Goal: Task Accomplishment & Management: Manage account settings

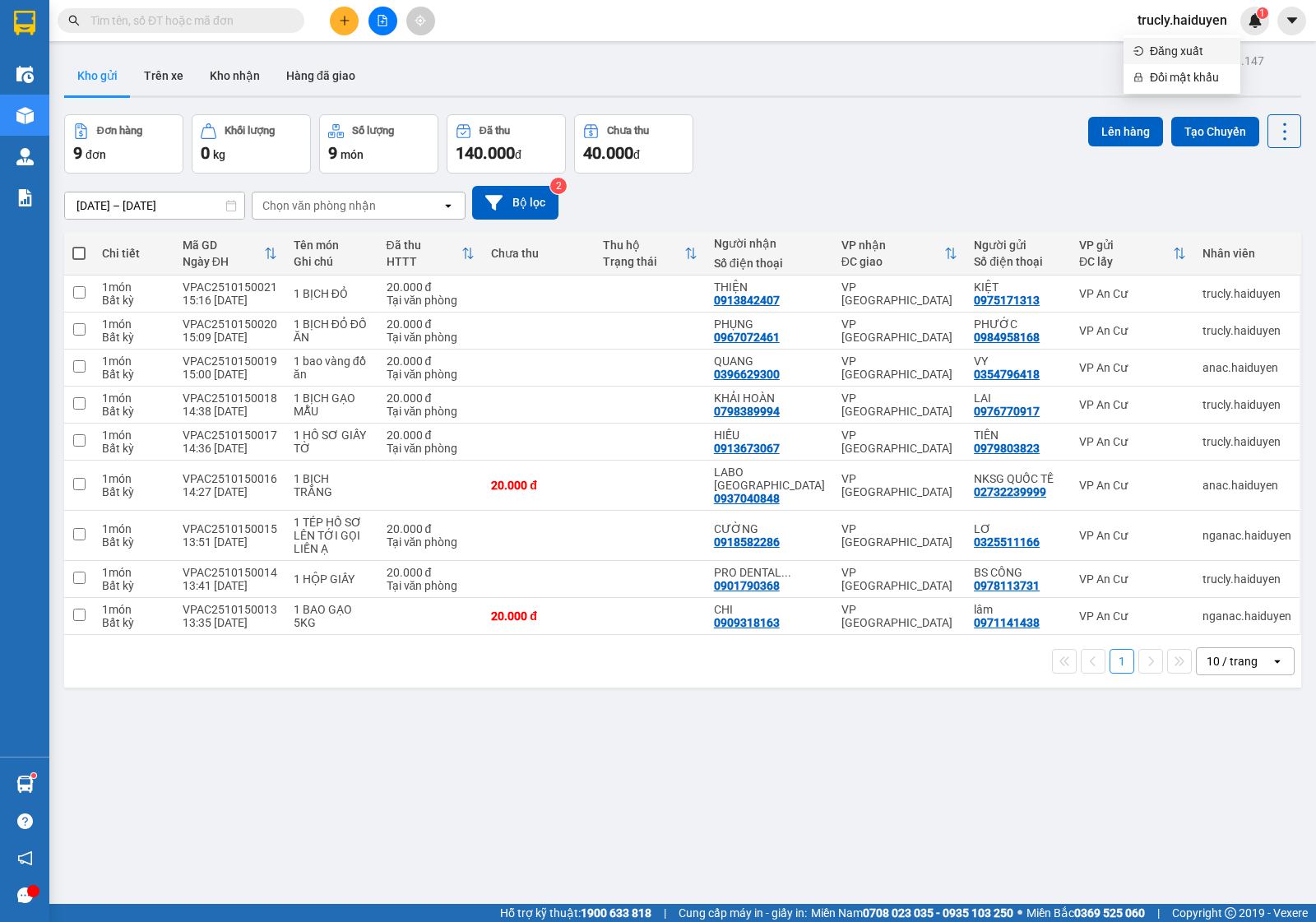
click at [1190, 53] on span "Đăng xuất" at bounding box center [1190, 51] width 80 height 18
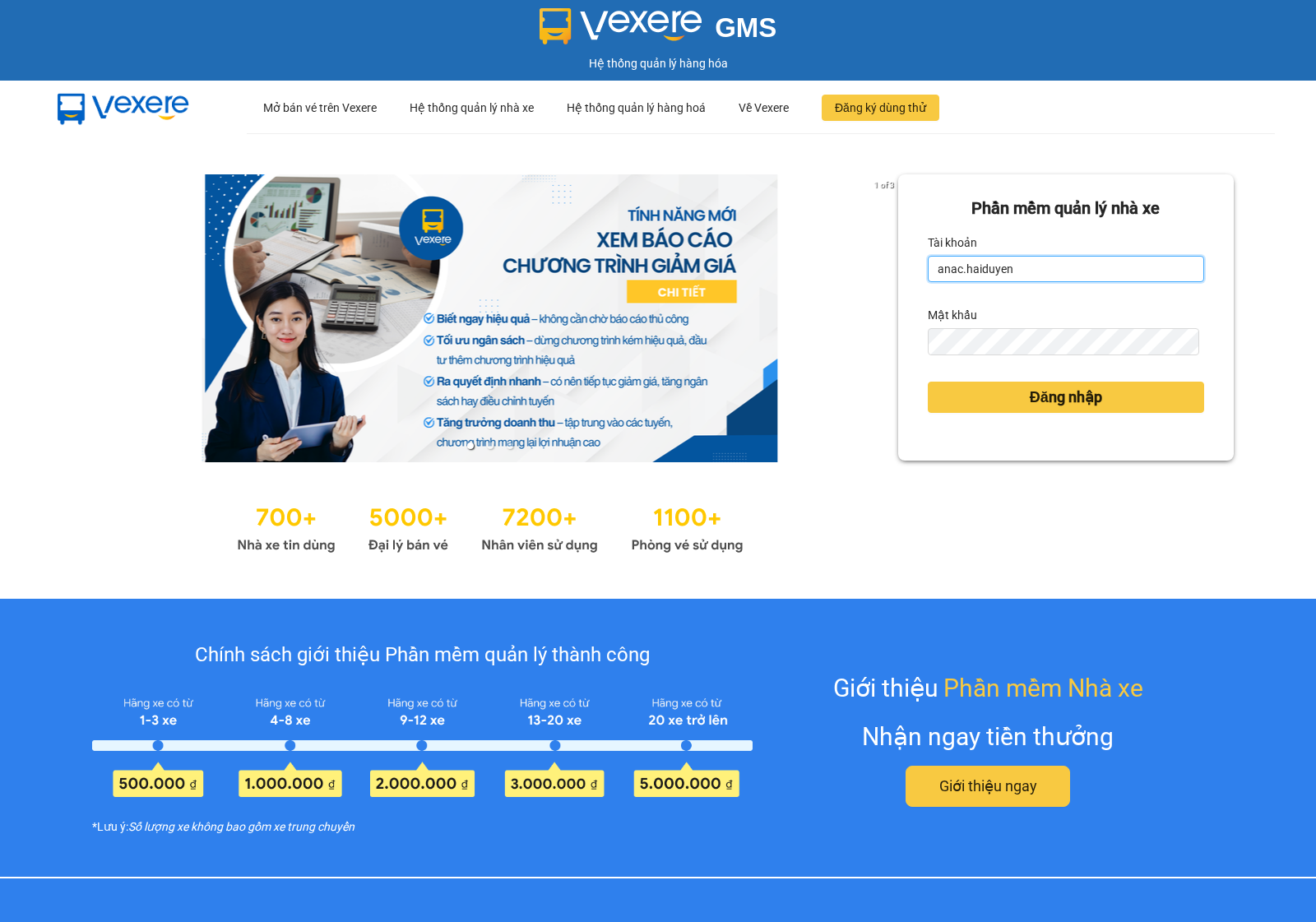
click at [1117, 272] on input "anac.haiduyen" at bounding box center [1066, 268] width 276 height 26
type input "thientrung.haiduyen"
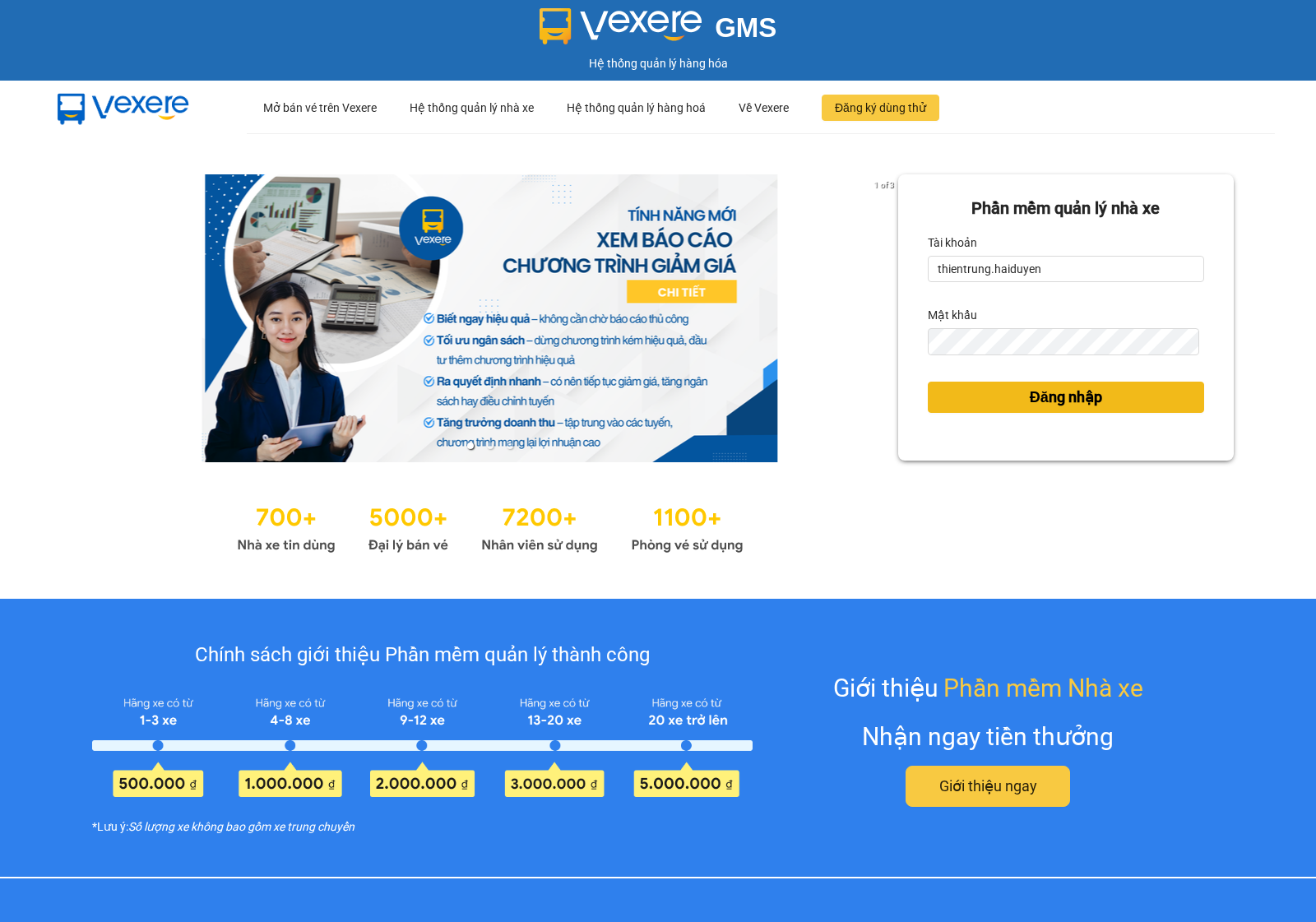
click at [1079, 397] on span "Đăng nhập" at bounding box center [1066, 397] width 73 height 23
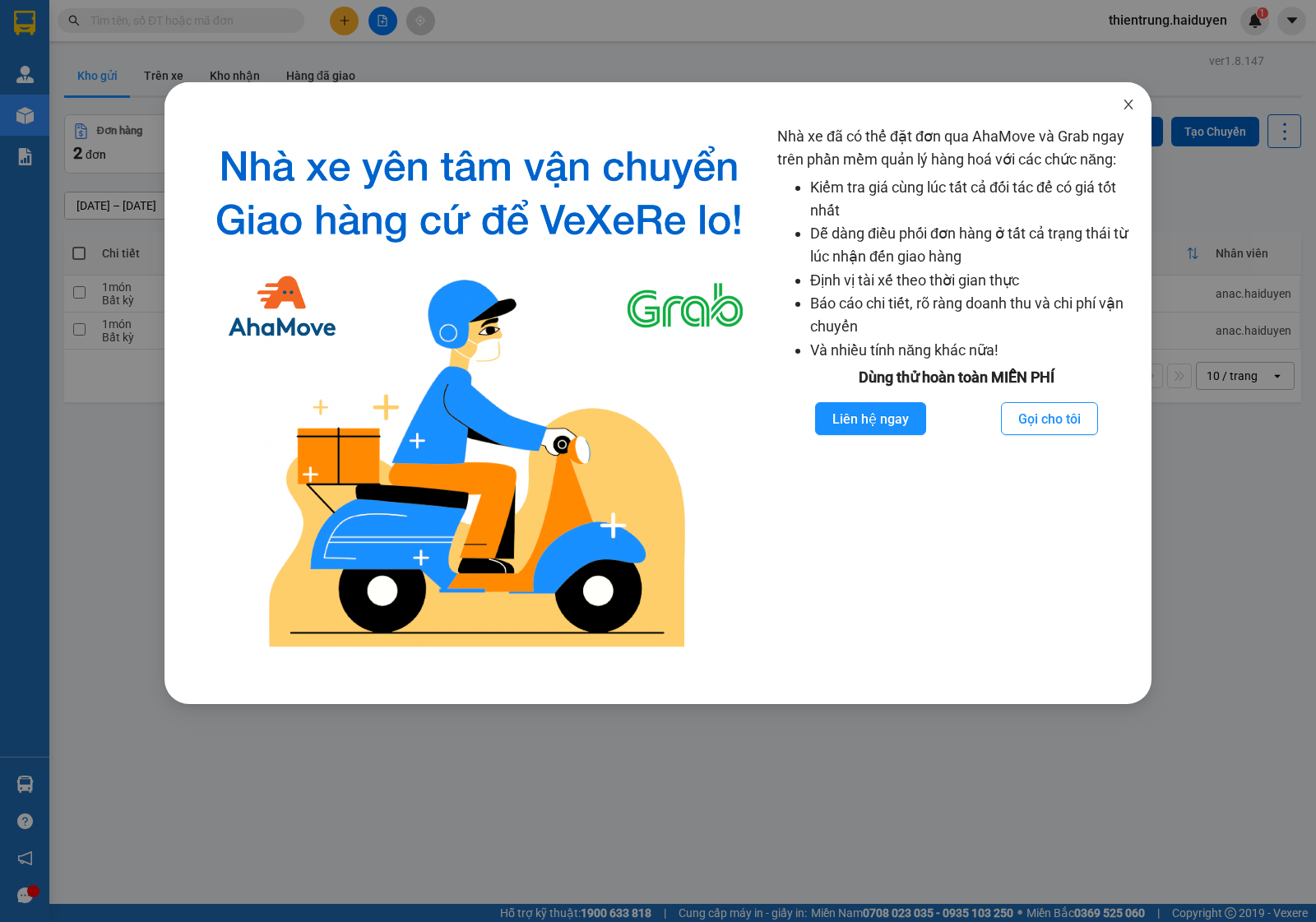
click at [1129, 104] on icon "close" at bounding box center [1128, 105] width 9 height 10
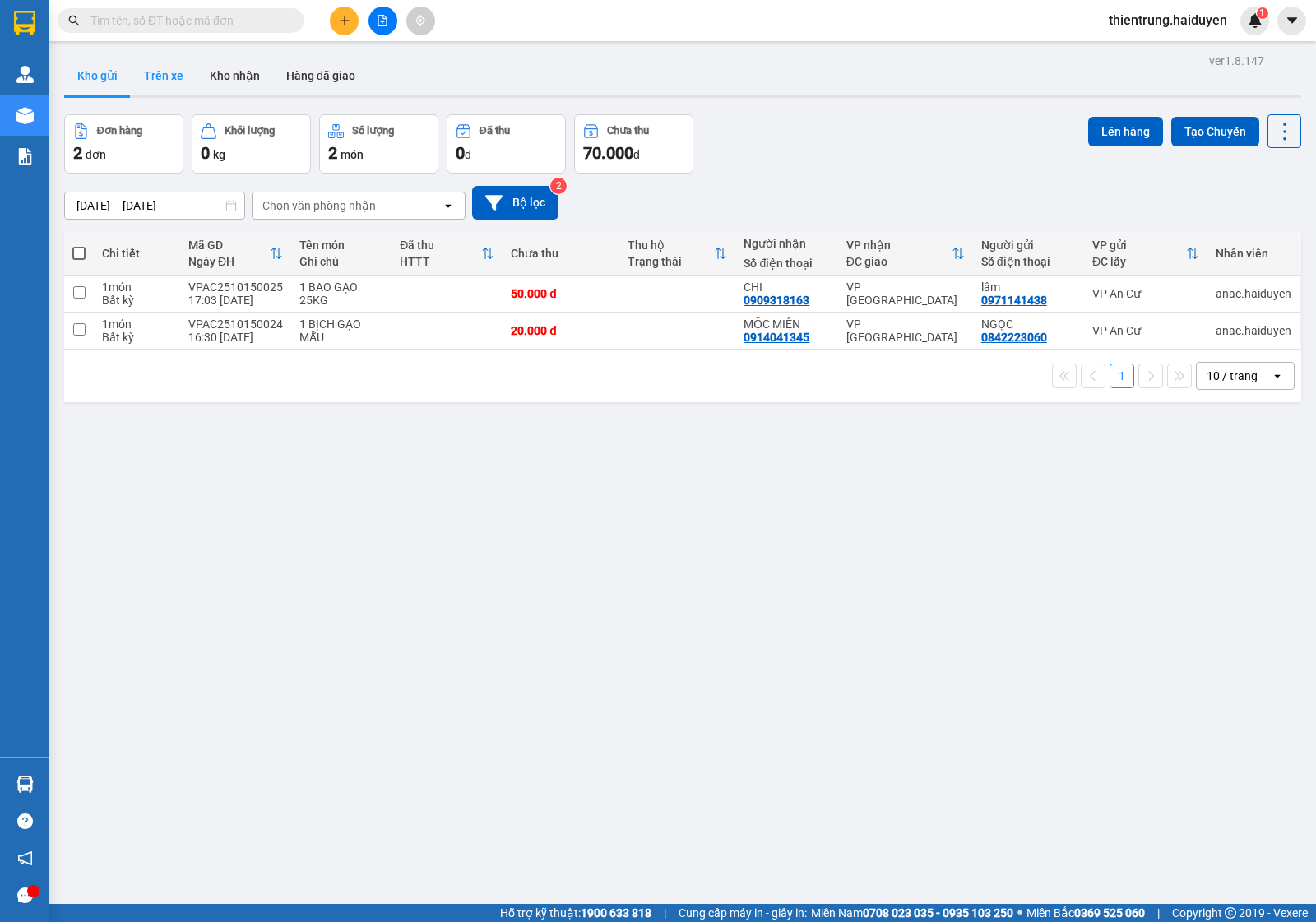
click at [150, 73] on button "Trên xe" at bounding box center [164, 75] width 66 height 40
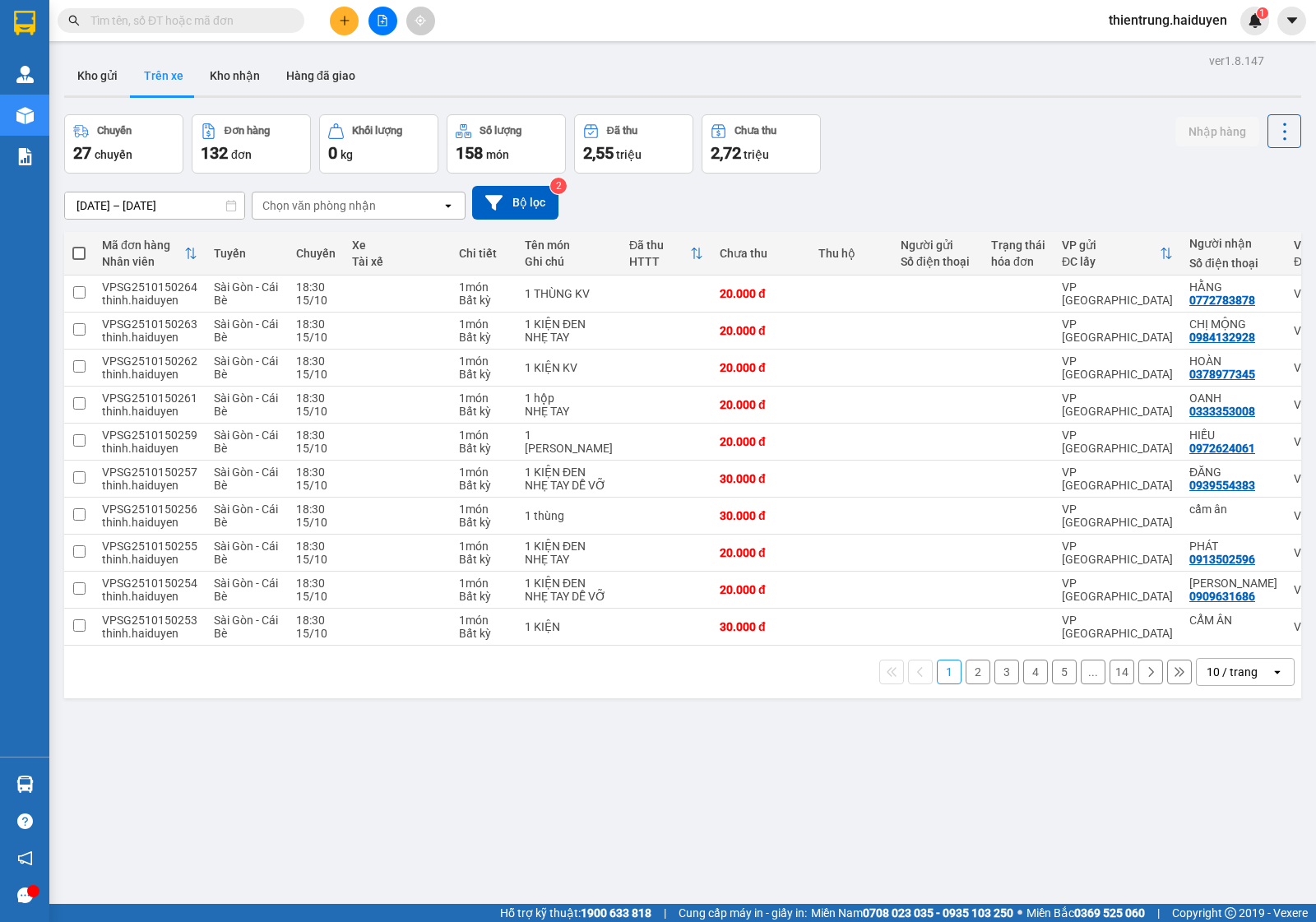
click at [352, 208] on div "Chọn văn phòng nhận" at bounding box center [319, 205] width 113 height 16
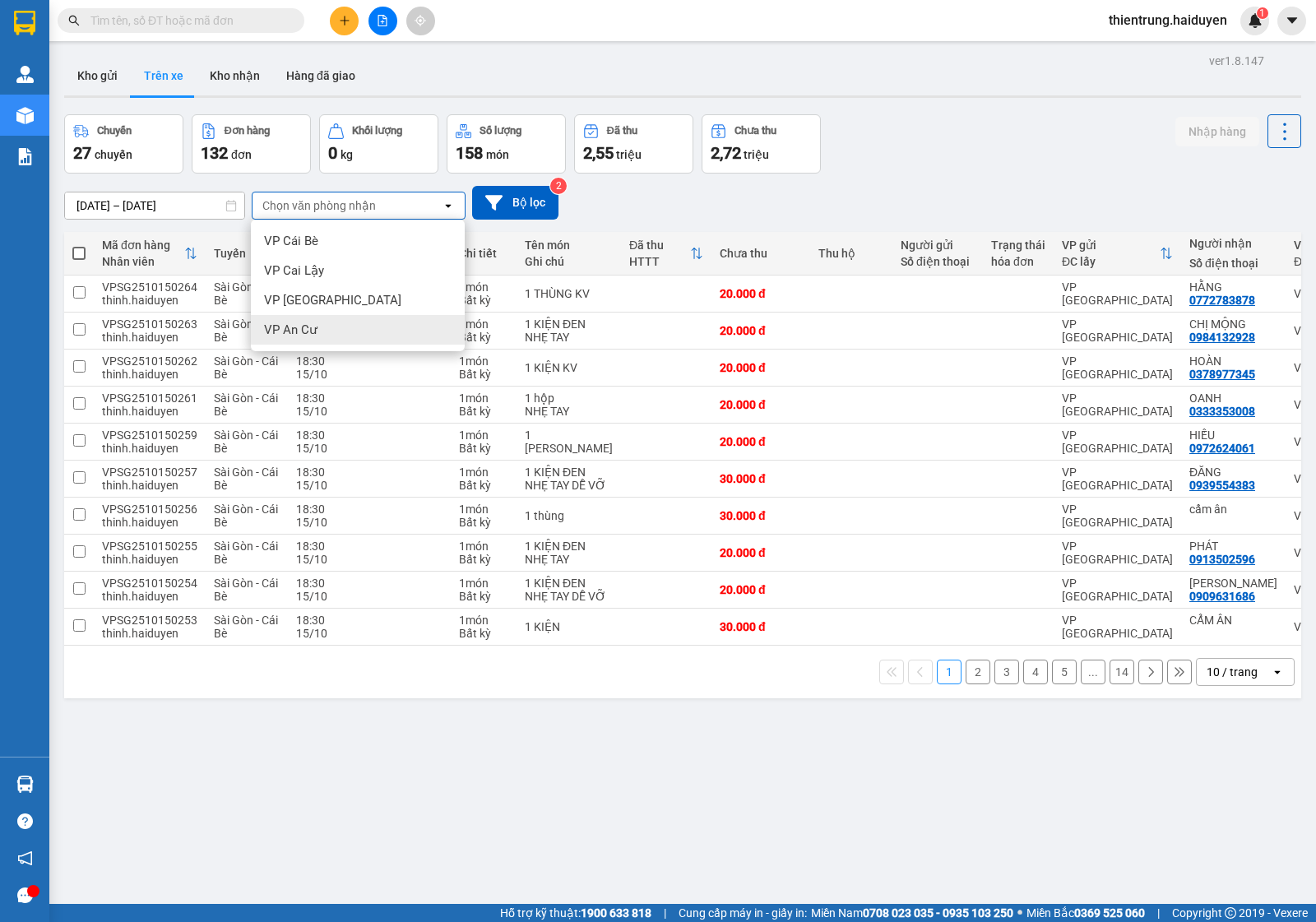
click at [329, 331] on div "VP An Cư" at bounding box center [357, 329] width 214 height 30
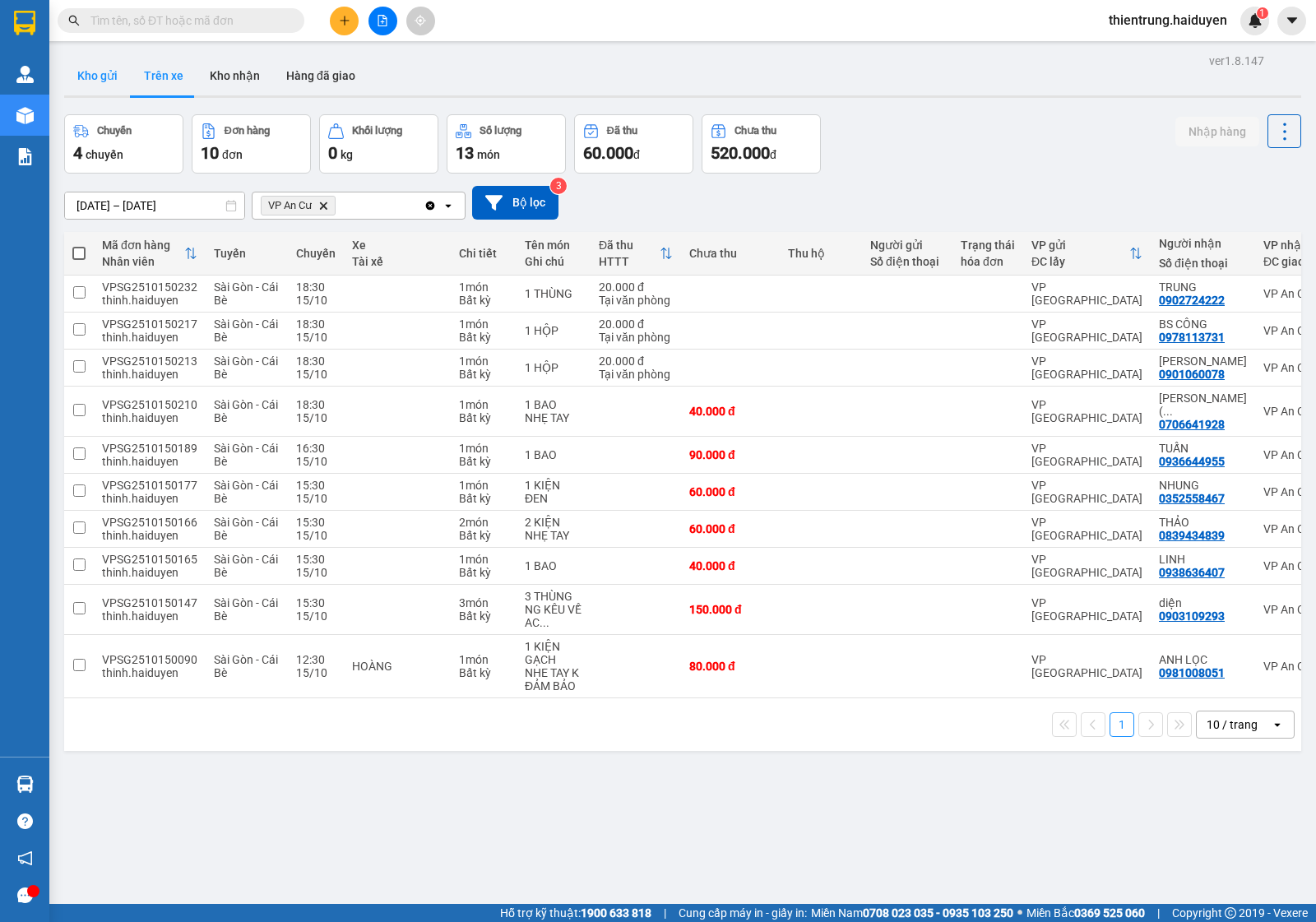
click at [108, 74] on button "Kho gửi" at bounding box center [97, 75] width 67 height 40
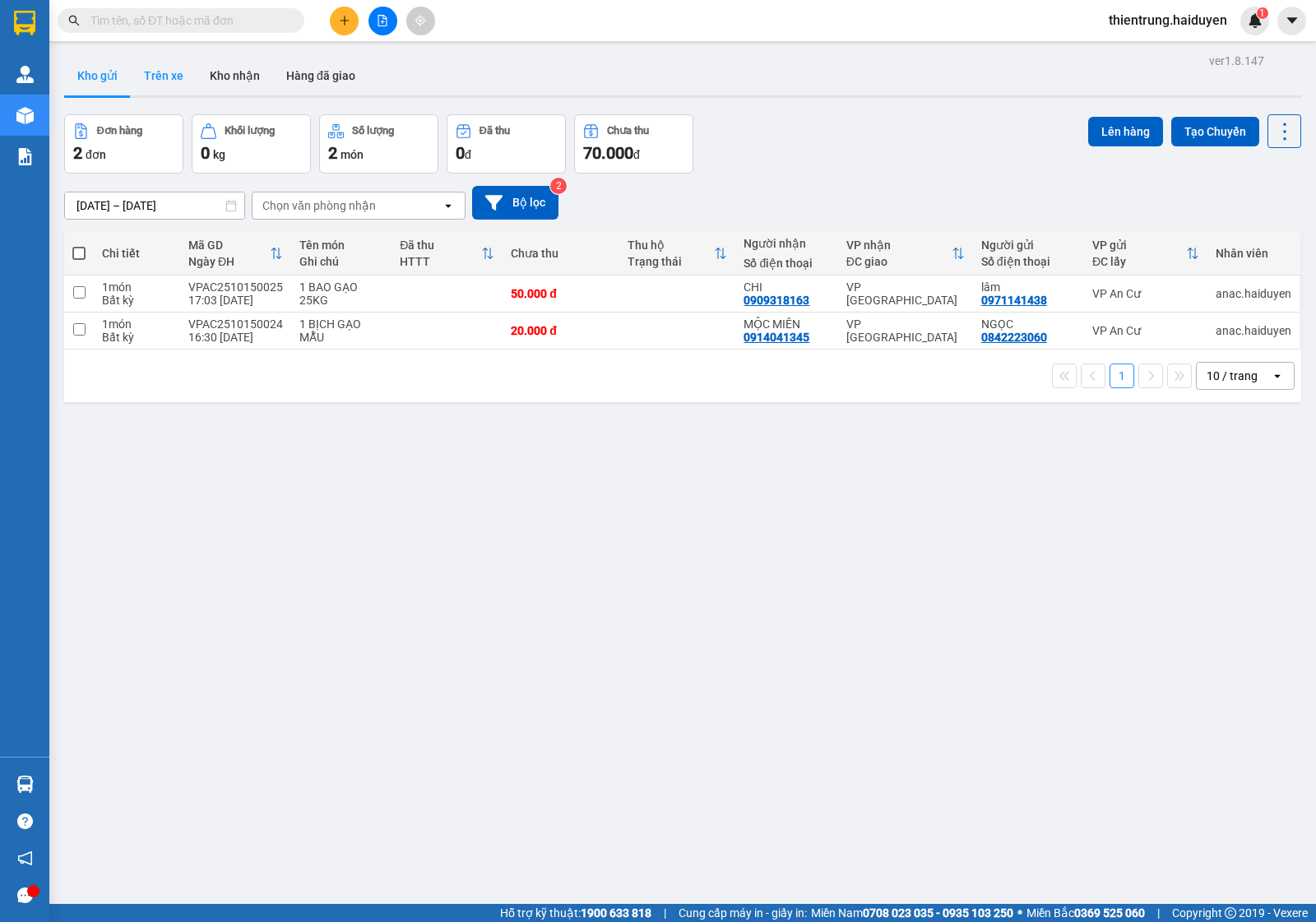
click at [161, 79] on button "Trên xe" at bounding box center [164, 75] width 66 height 40
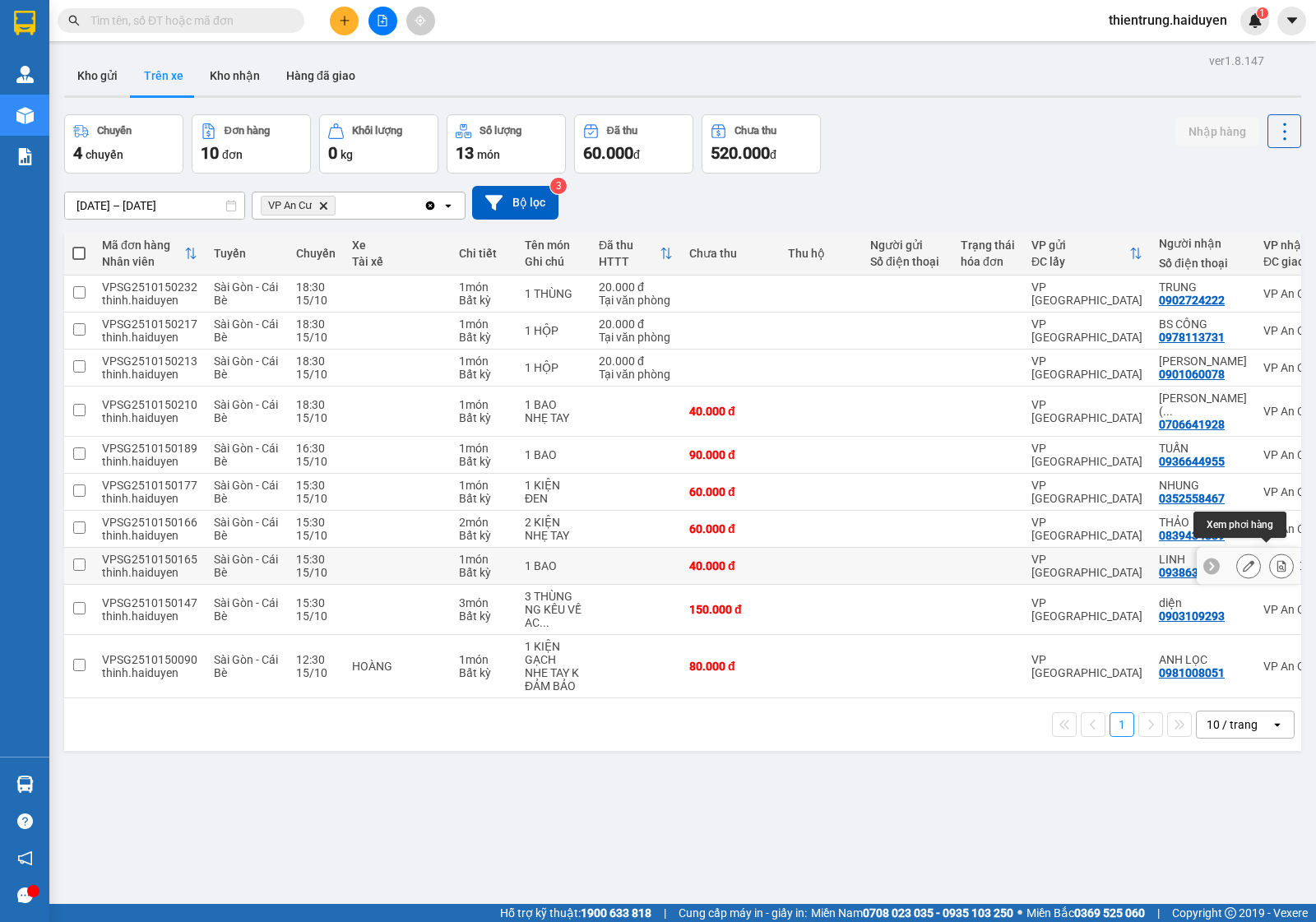
click at [1277, 560] on icon at bounding box center [1281, 566] width 9 height 12
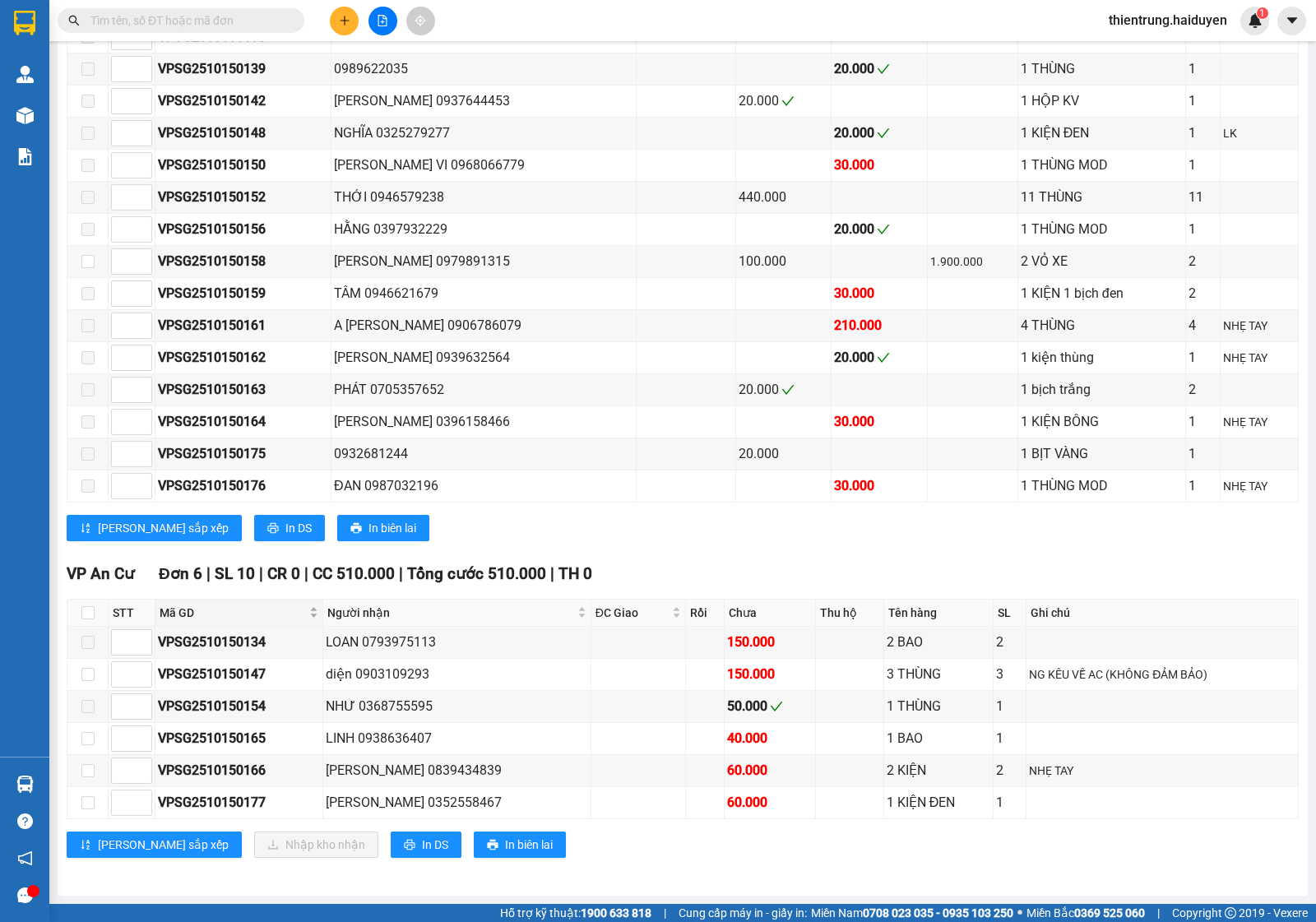
scroll to position [1136, 0]
click at [91, 737] on input "checkbox" at bounding box center [88, 739] width 14 height 14
checkbox input "true"
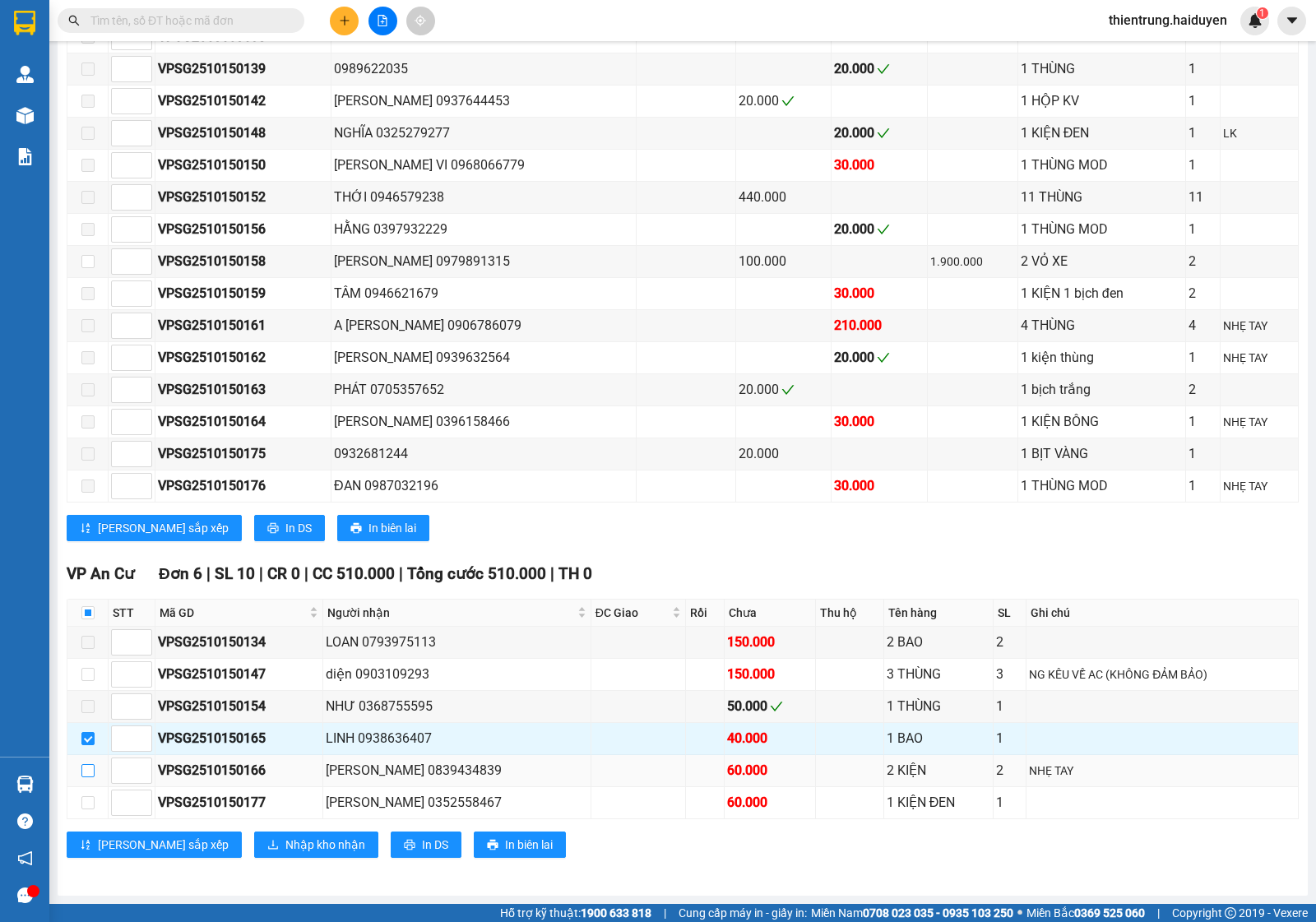
click at [89, 766] on input "checkbox" at bounding box center [88, 771] width 14 height 14
checkbox input "true"
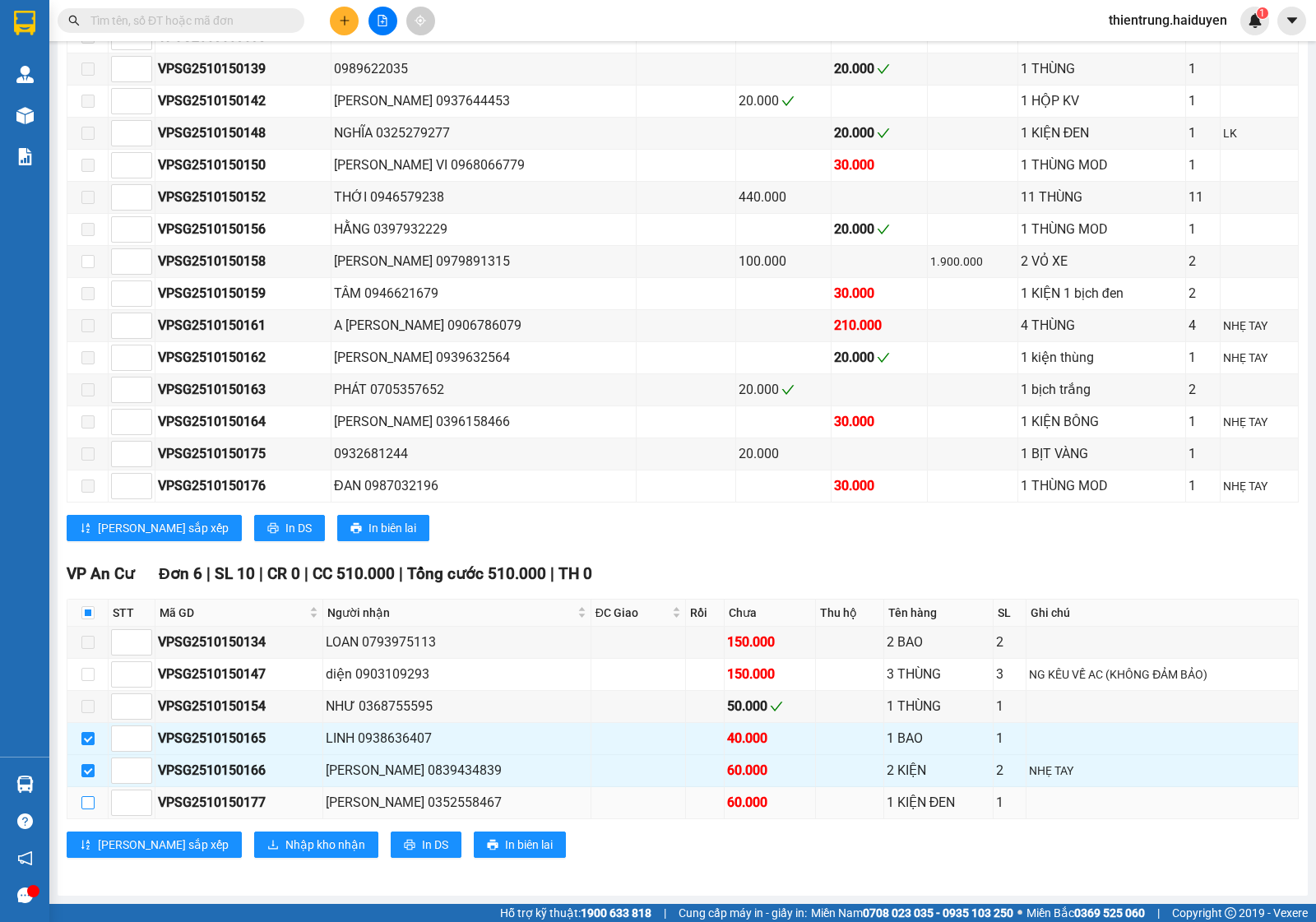
click at [89, 800] on input "checkbox" at bounding box center [88, 803] width 14 height 14
checkbox input "true"
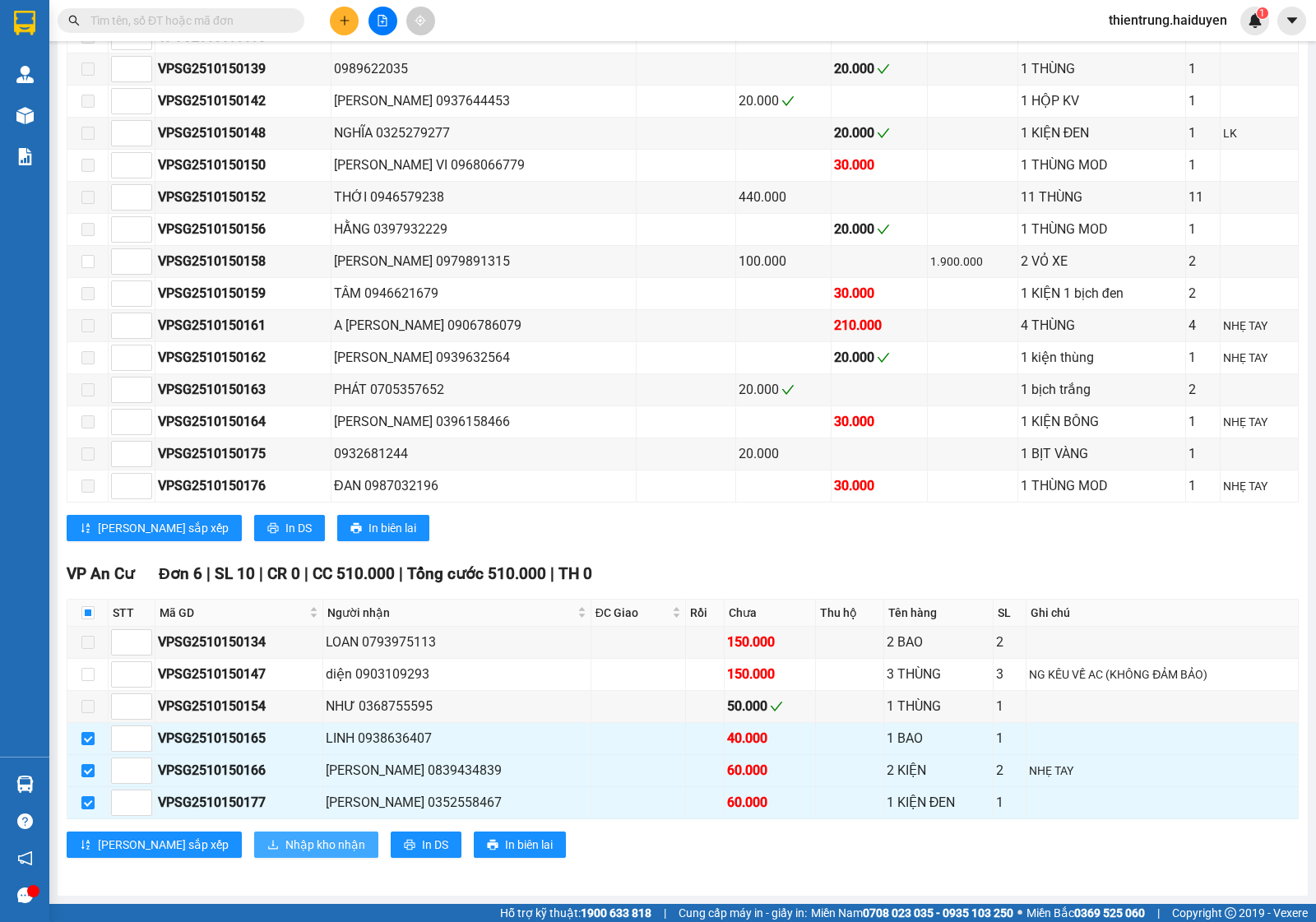
click at [285, 837] on span "Nhập kho nhận" at bounding box center [325, 843] width 79 height 18
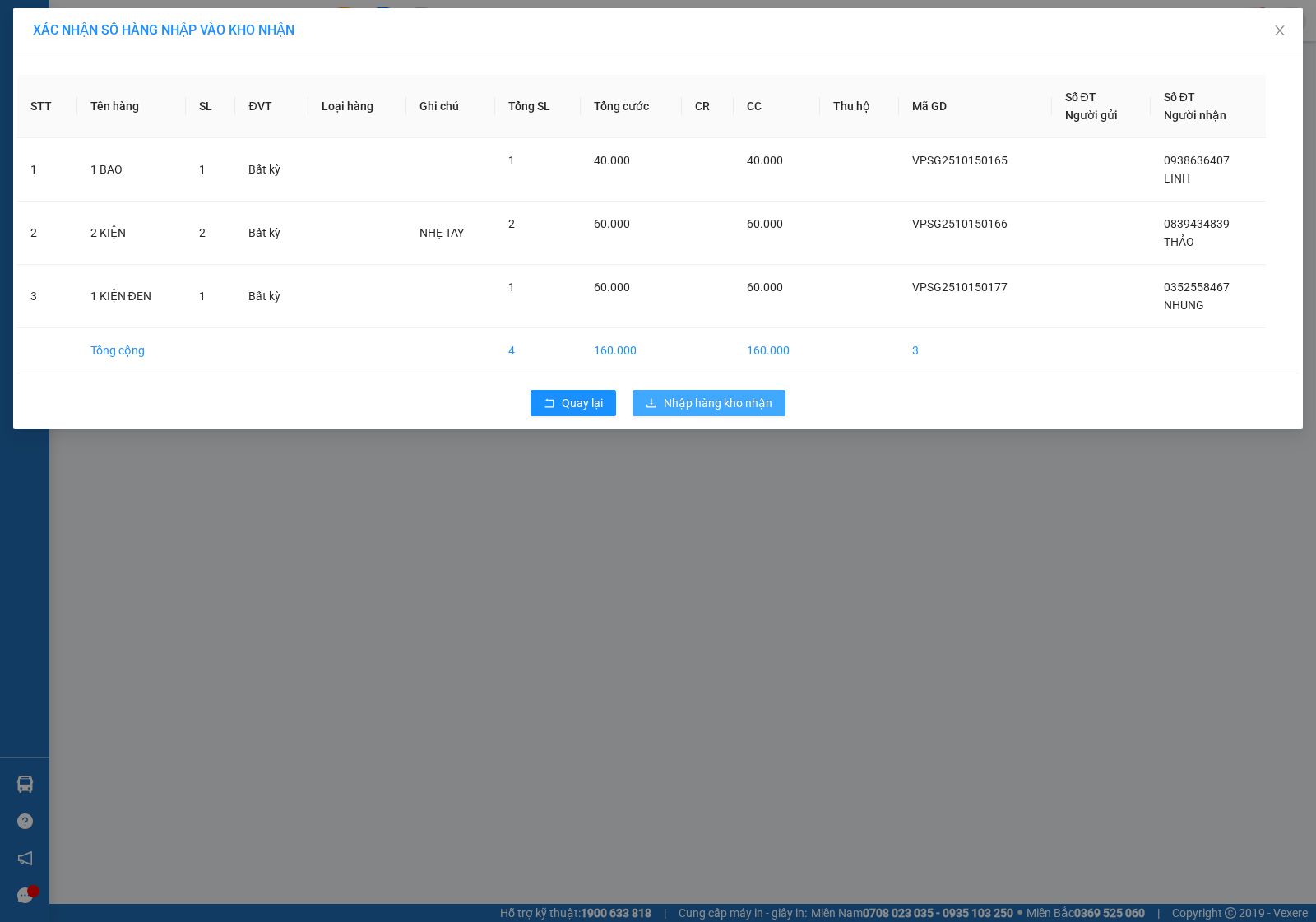
click at [693, 404] on span "Nhập hàng kho nhận" at bounding box center [718, 402] width 109 height 18
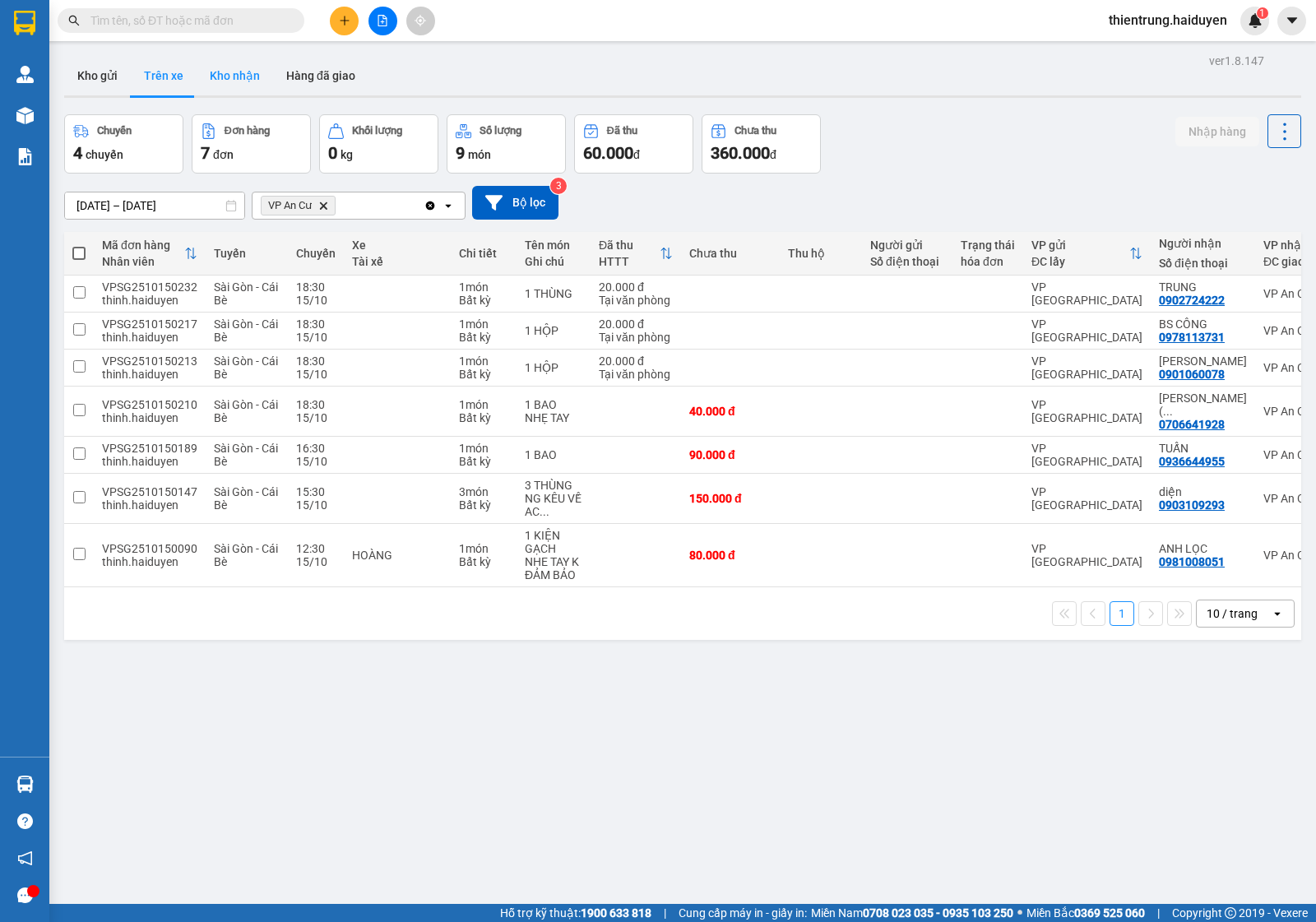
click at [245, 79] on button "Kho nhận" at bounding box center [235, 75] width 77 height 40
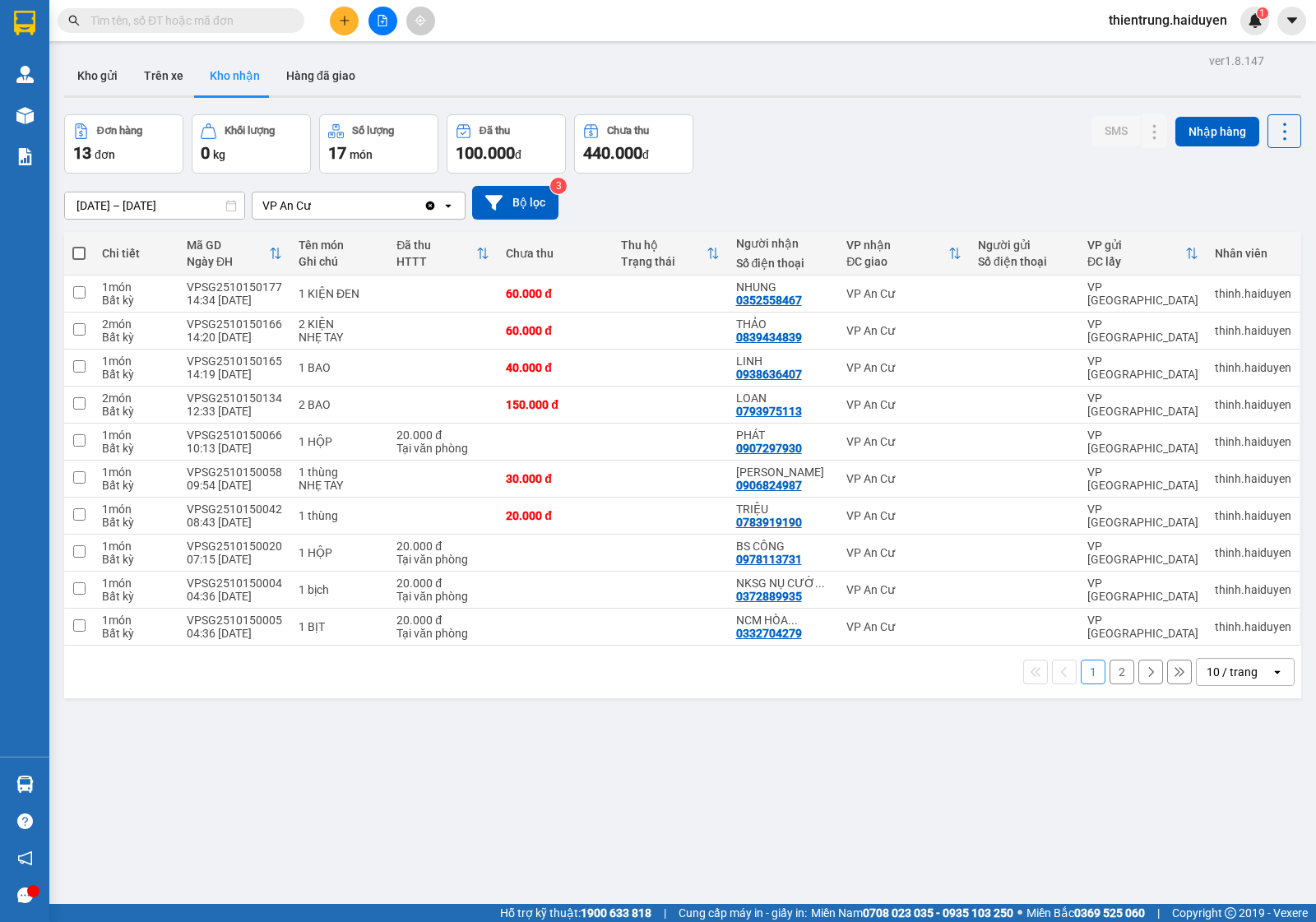
click at [1113, 675] on button "2" at bounding box center [1122, 671] width 24 height 24
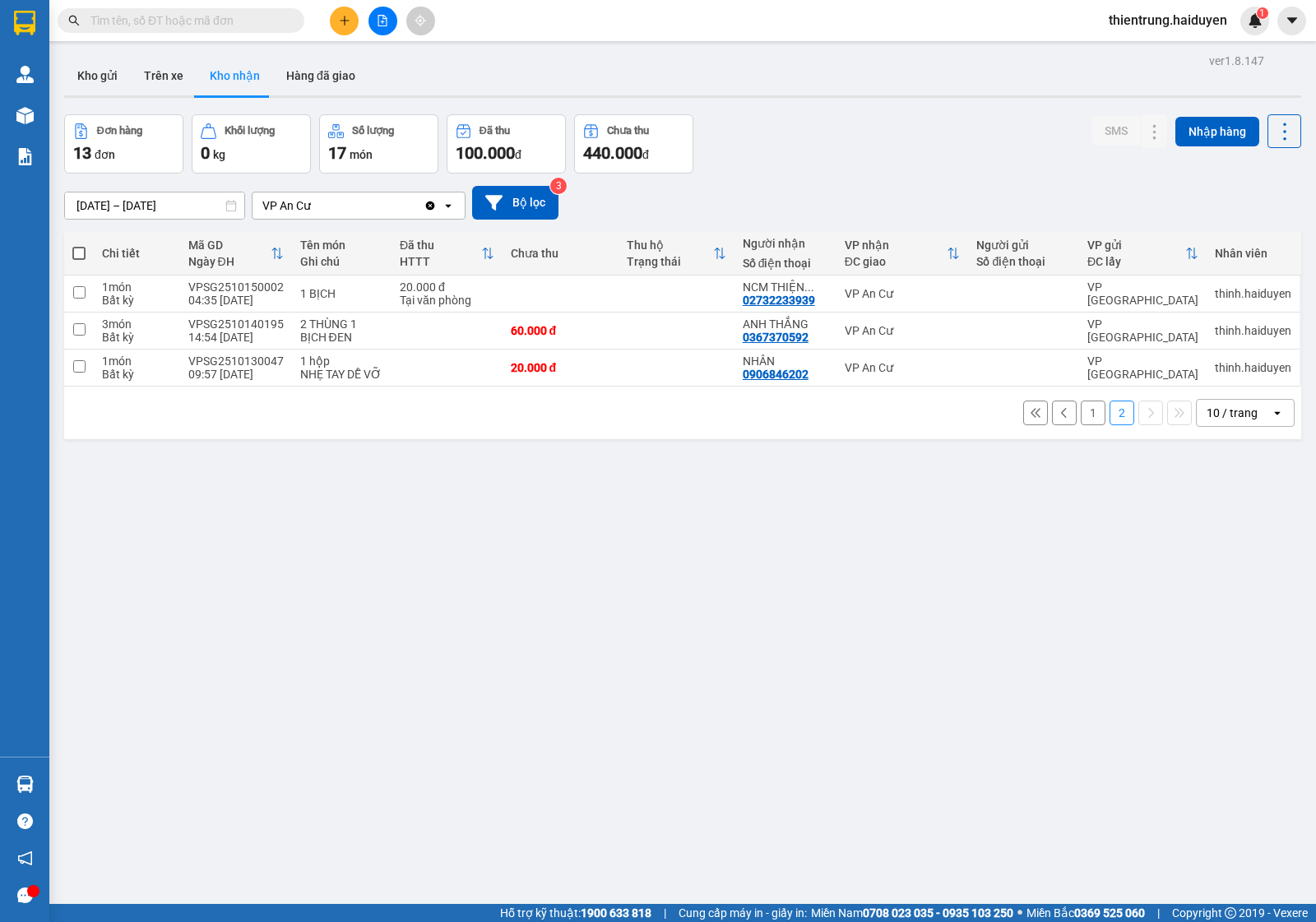
click at [1081, 415] on button "1" at bounding box center [1093, 412] width 24 height 24
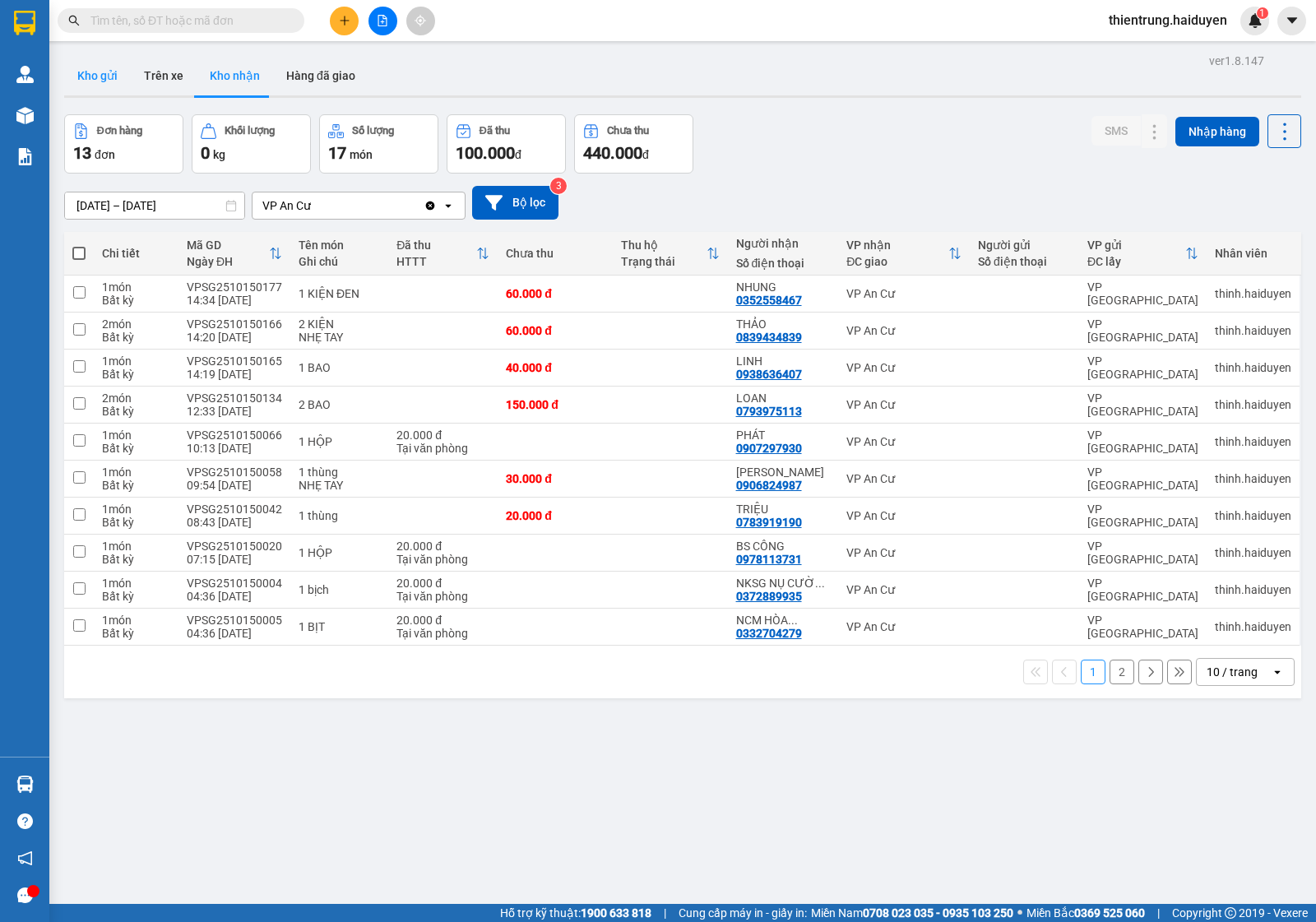
click at [84, 87] on button "Kho gửi" at bounding box center [97, 75] width 67 height 40
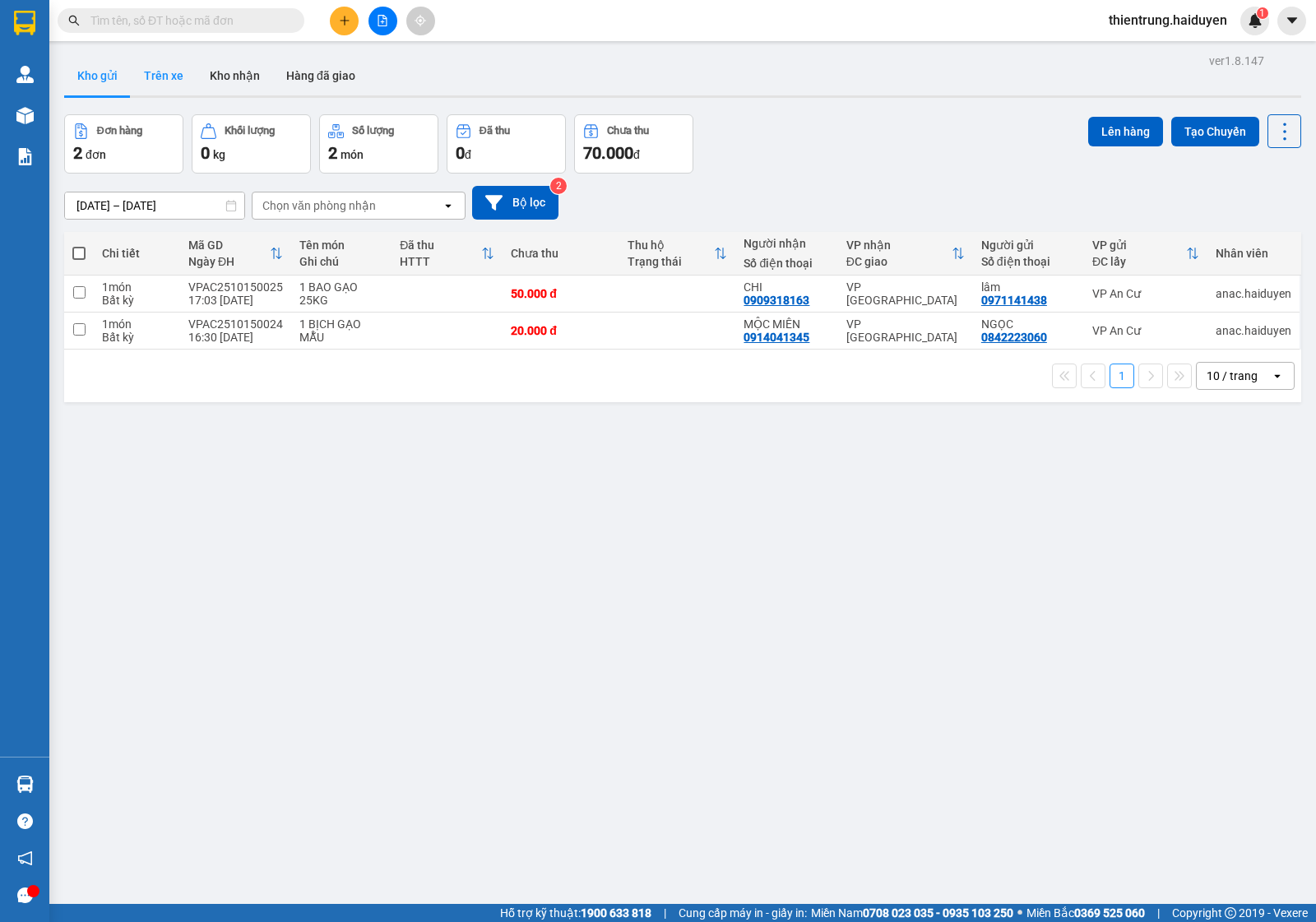
click at [157, 84] on button "Trên xe" at bounding box center [164, 75] width 66 height 40
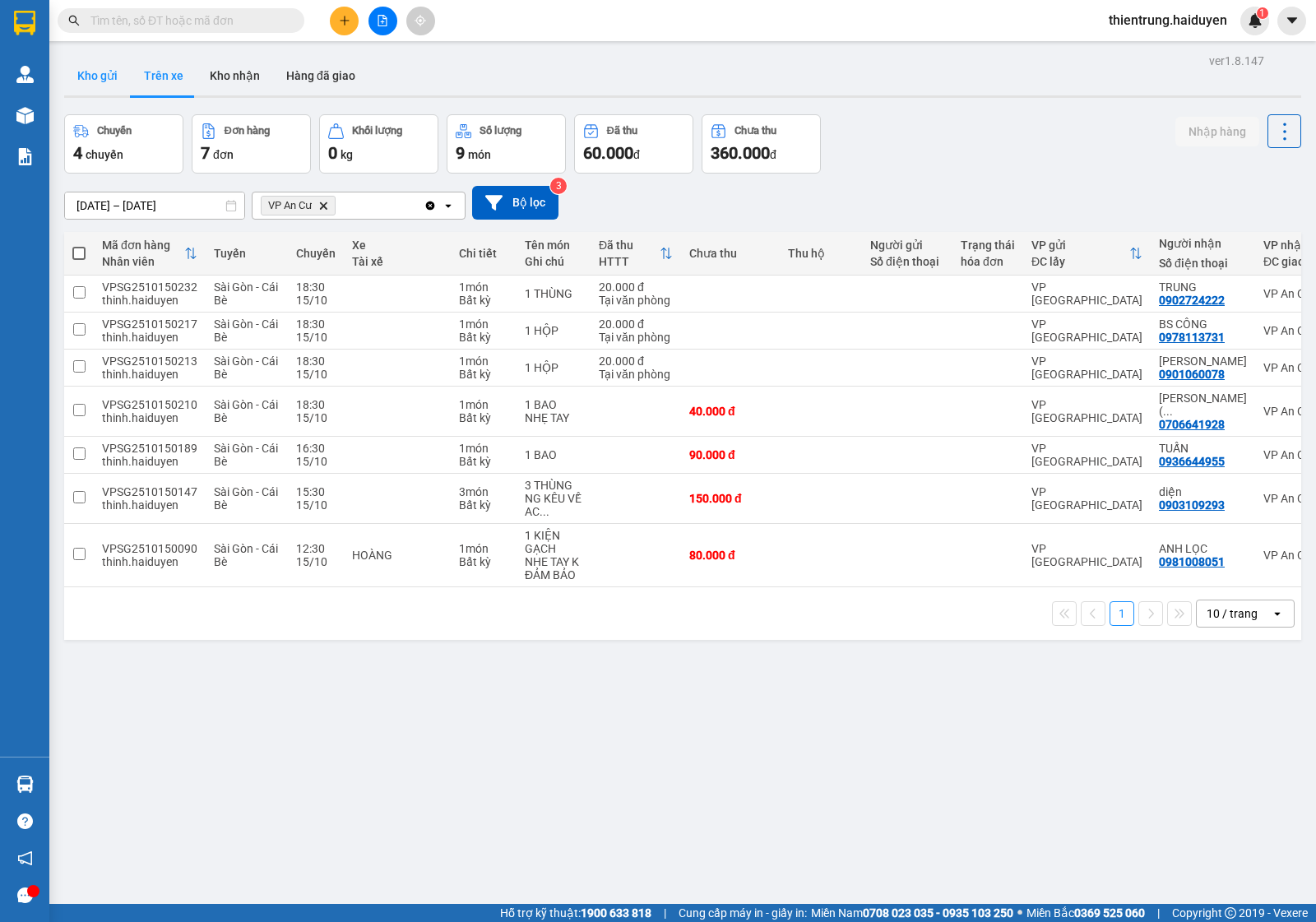
click at [100, 79] on button "Kho gửi" at bounding box center [97, 75] width 67 height 40
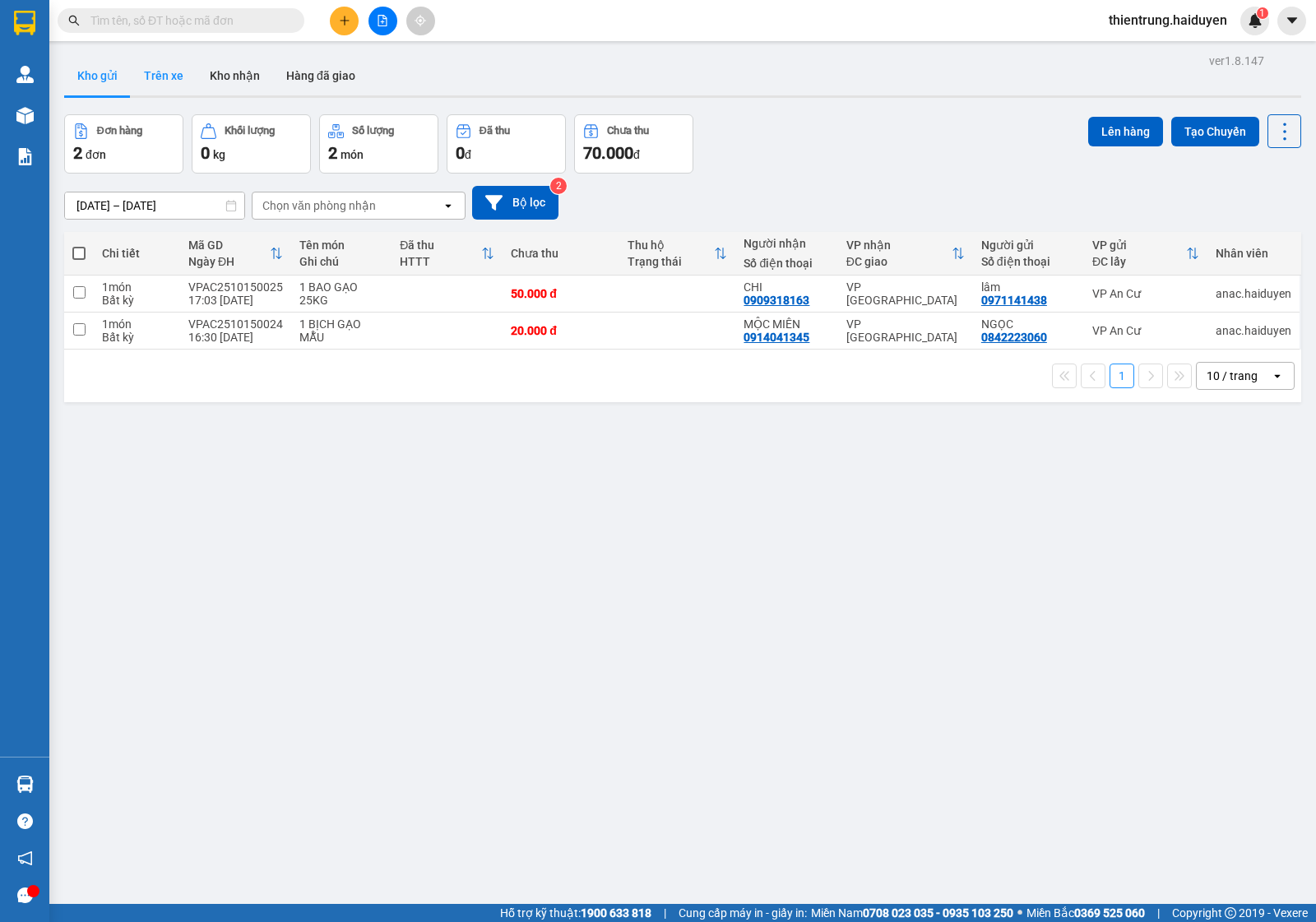
click at [183, 68] on button "Trên xe" at bounding box center [164, 75] width 66 height 40
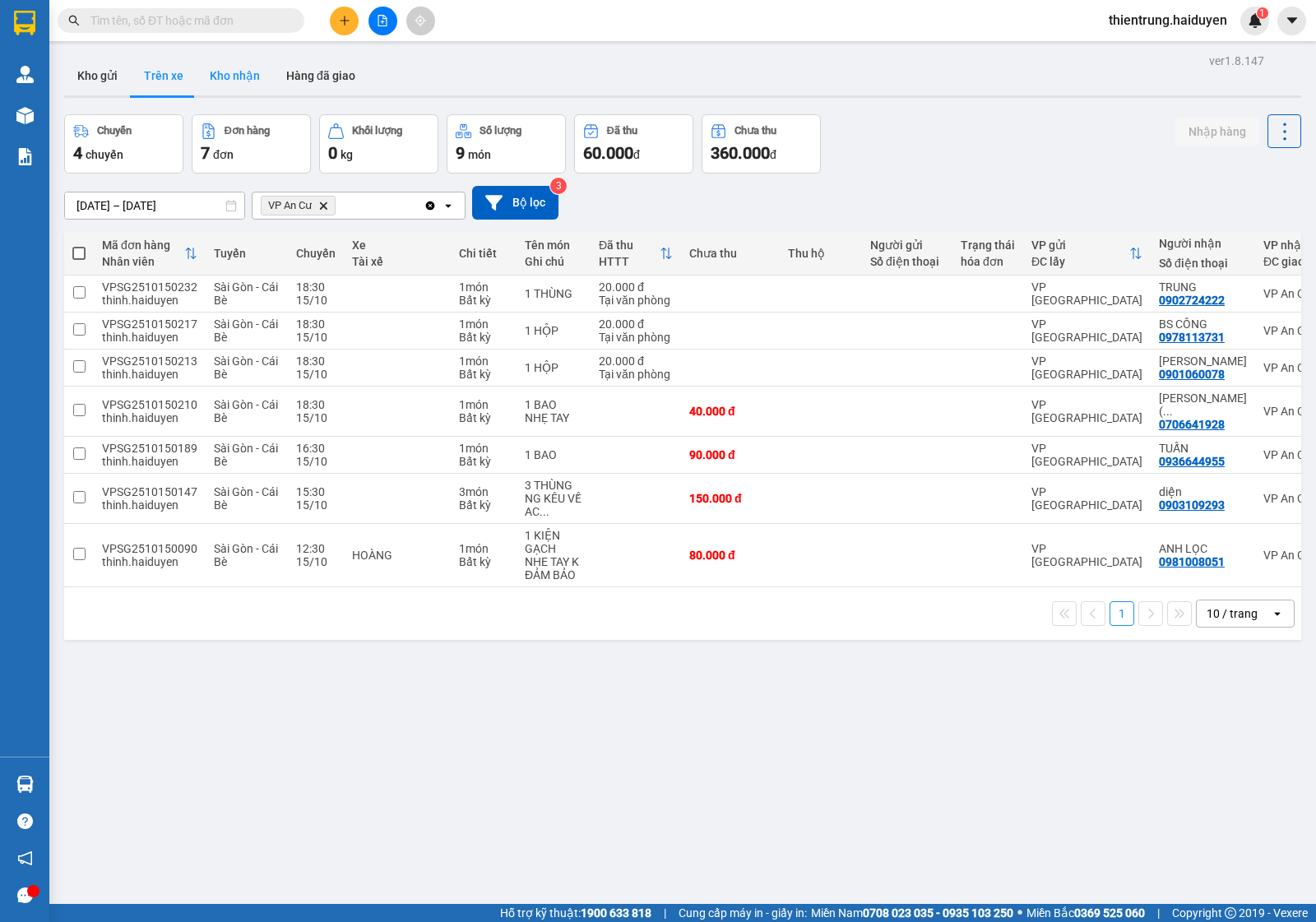
click at [229, 77] on button "Kho nhận" at bounding box center [235, 75] width 77 height 40
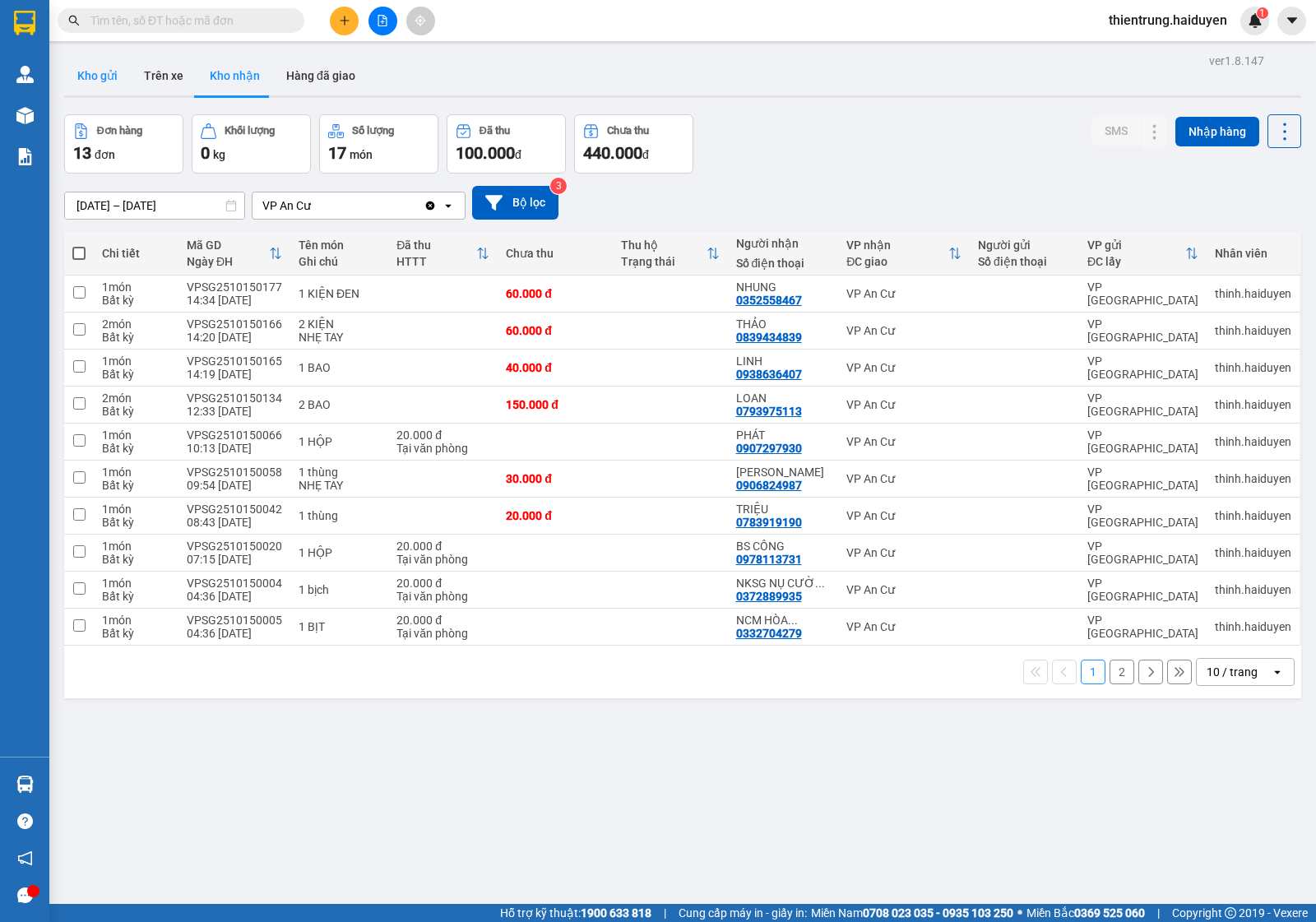
click at [90, 71] on button "Kho gửi" at bounding box center [97, 75] width 67 height 40
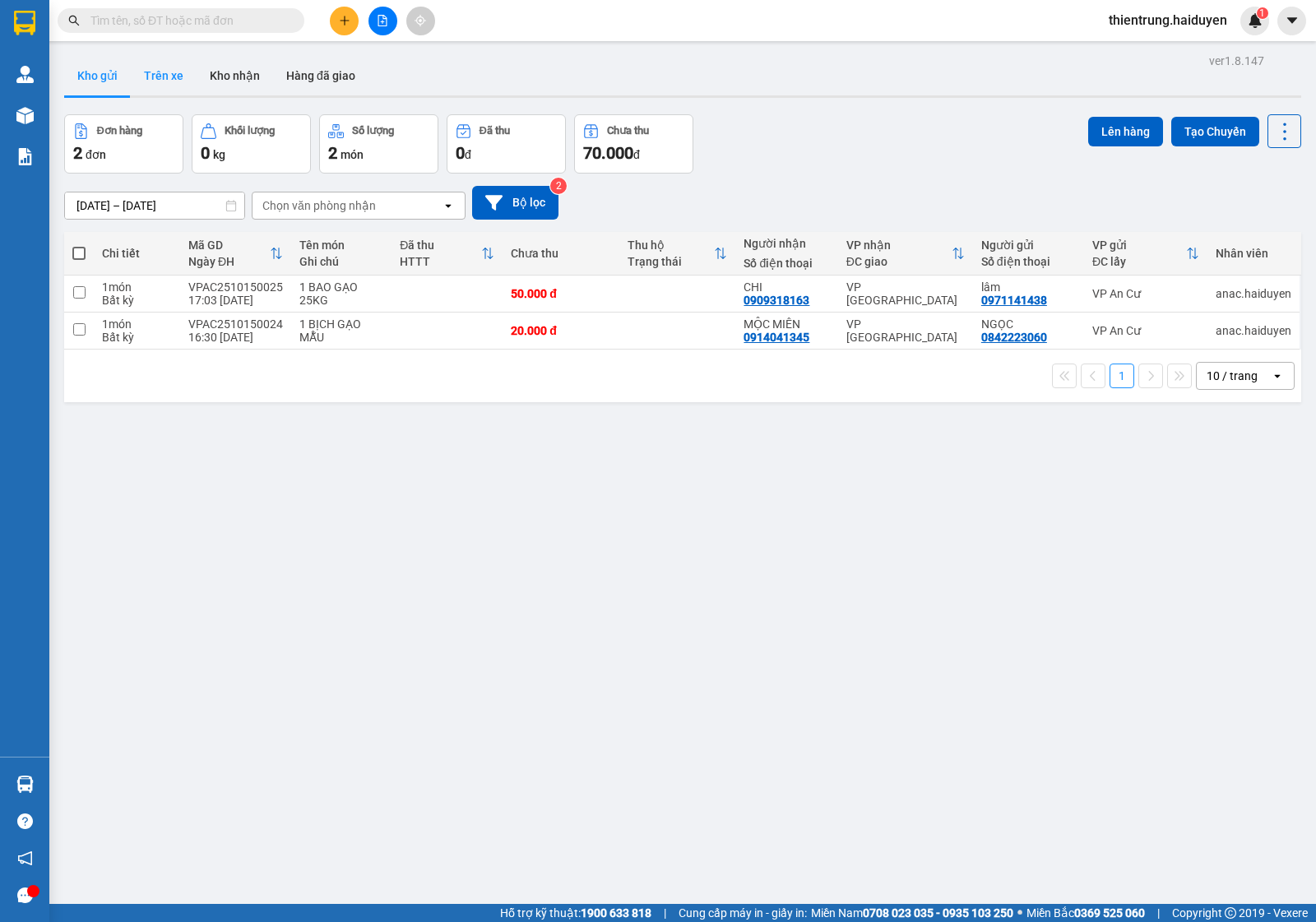
click at [187, 62] on button "Trên xe" at bounding box center [164, 75] width 66 height 40
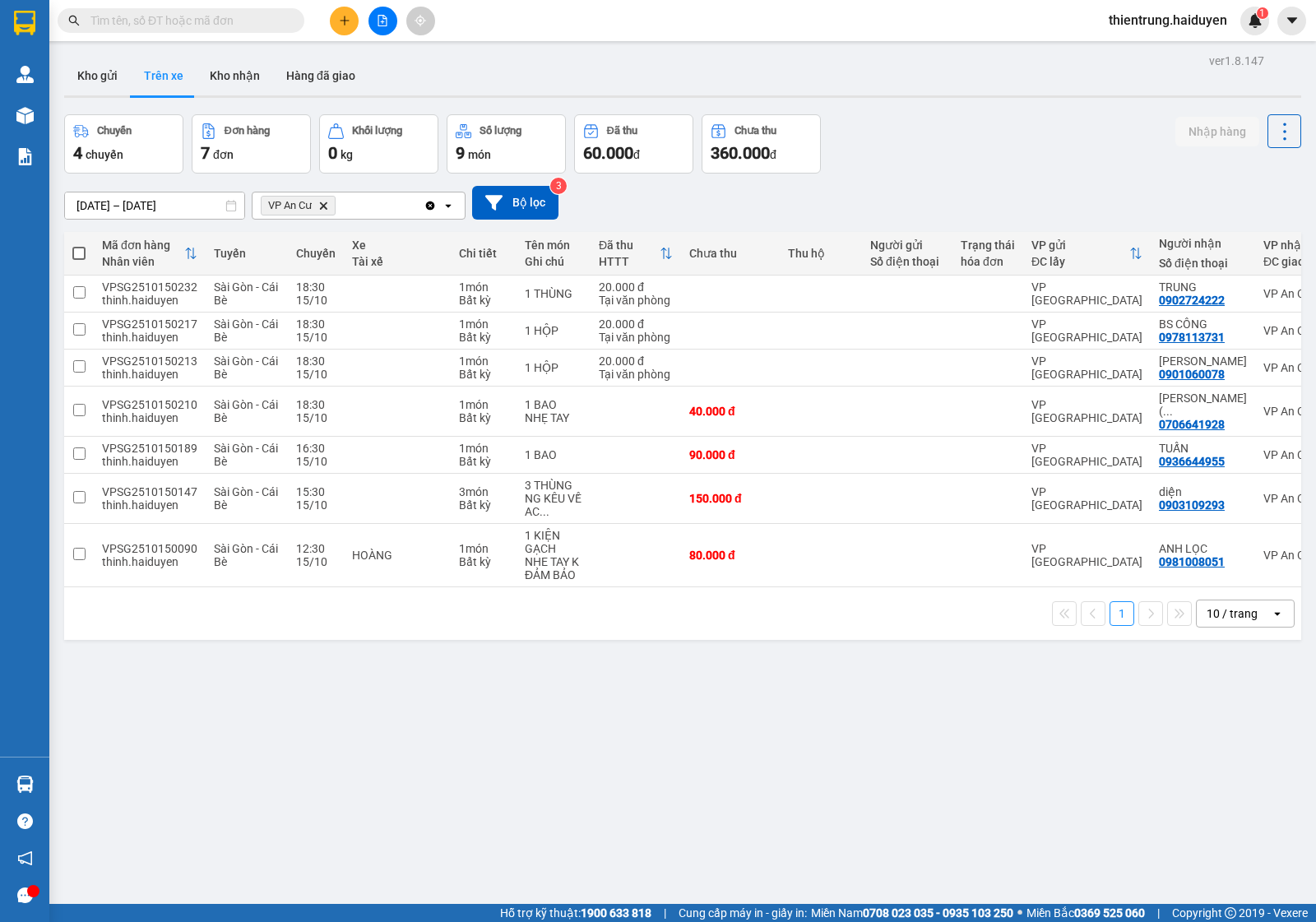
click at [1075, 133] on div "Chuyến 4 chuyến Đơn hàng 7 đơn Khối lượng 0 kg Số lượng 9 món Đã thu 60.000 đ C…" at bounding box center [682, 144] width 1237 height 59
click at [231, 89] on button "Kho nhận" at bounding box center [235, 75] width 77 height 40
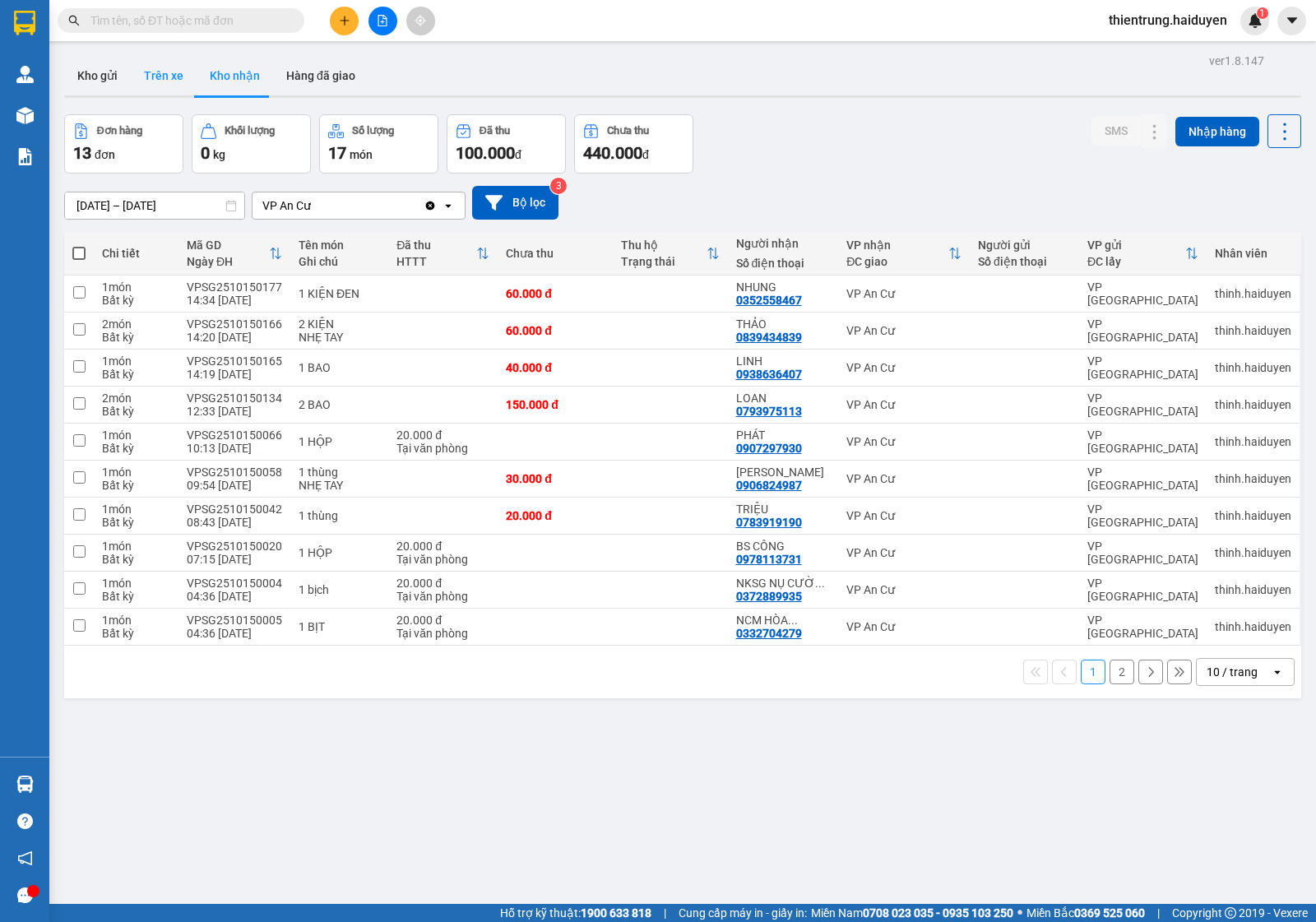
click at [160, 68] on button "Trên xe" at bounding box center [164, 75] width 66 height 40
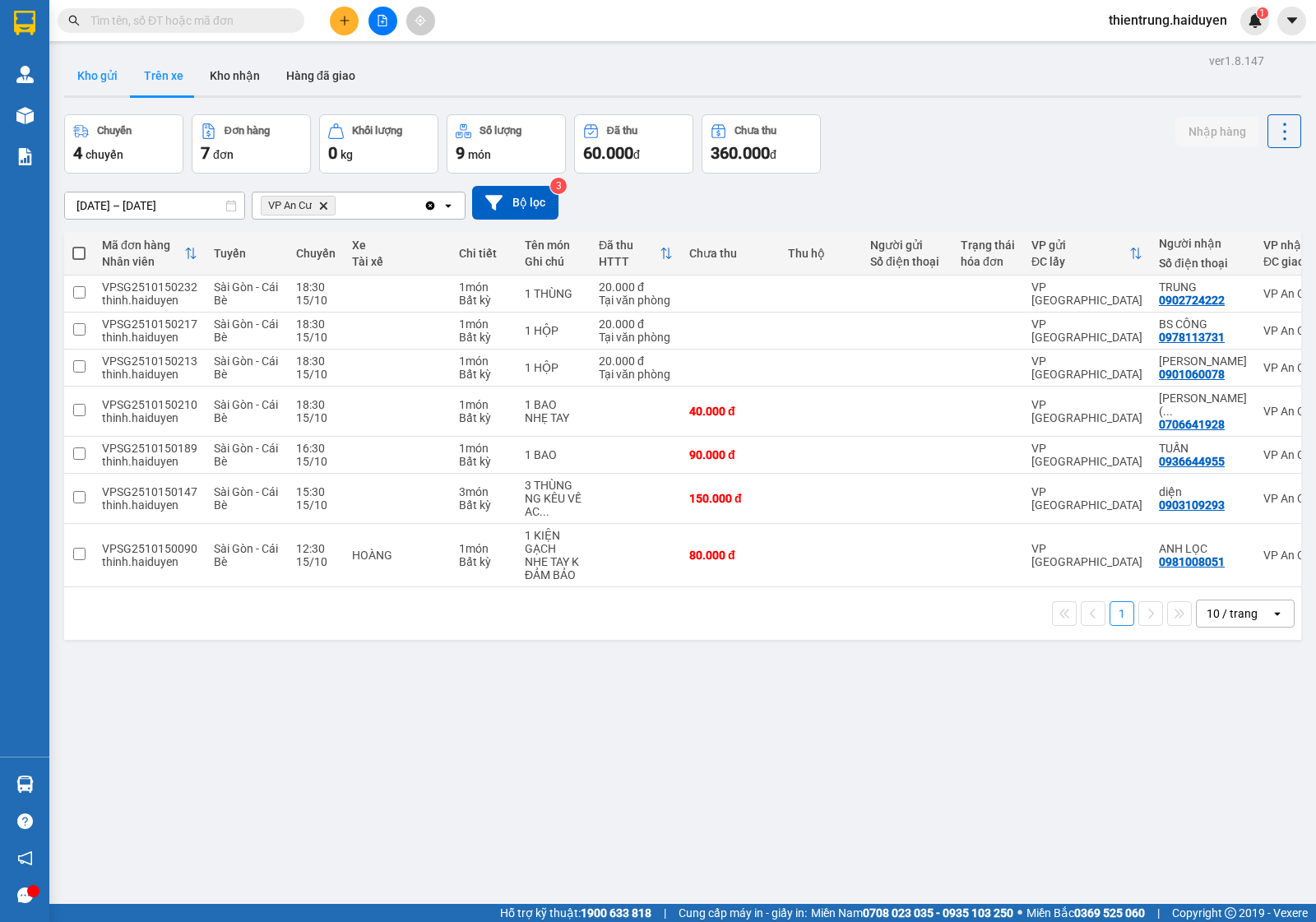
click at [90, 79] on button "Kho gửi" at bounding box center [97, 75] width 67 height 40
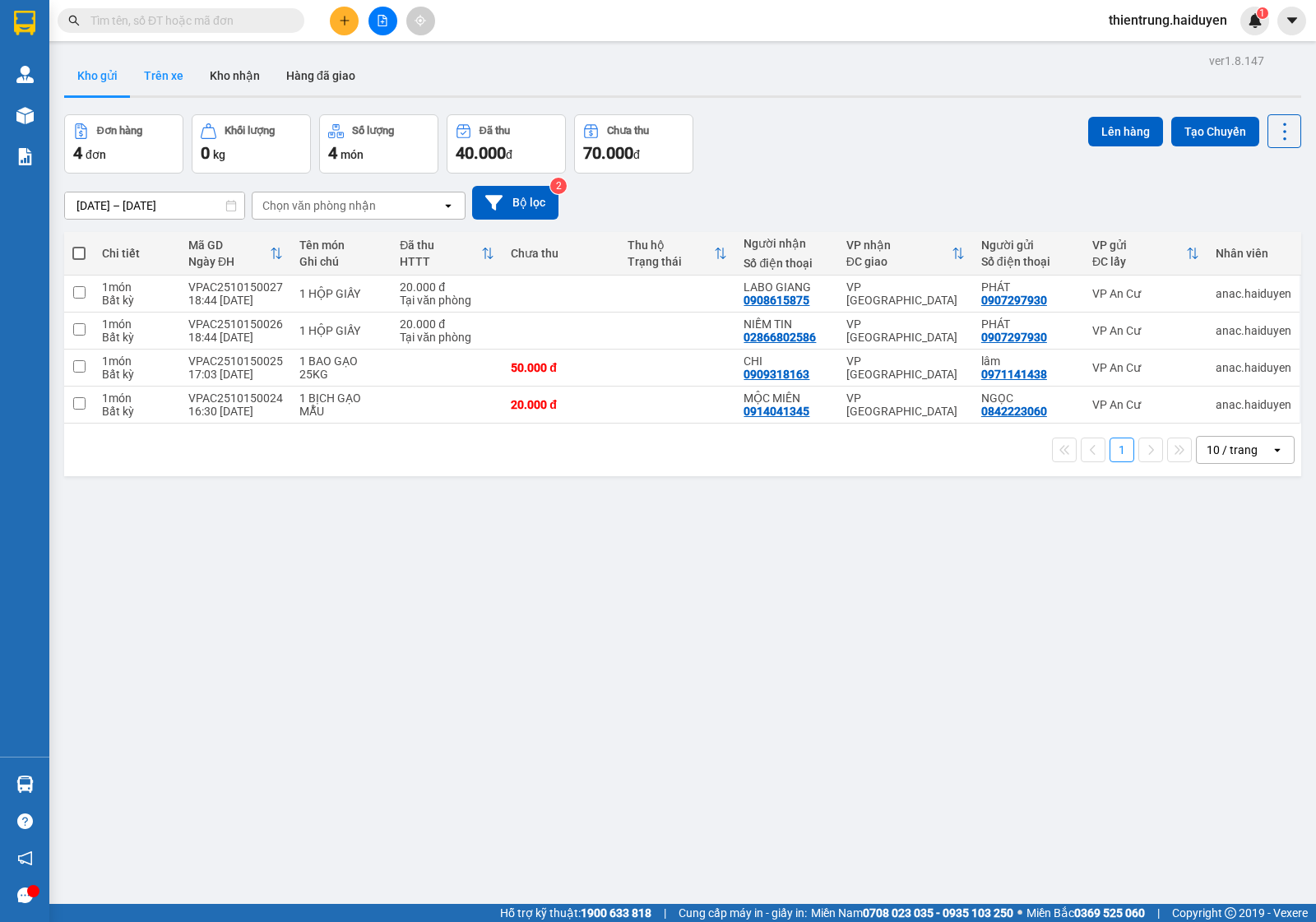
click at [157, 68] on button "Trên xe" at bounding box center [164, 75] width 66 height 40
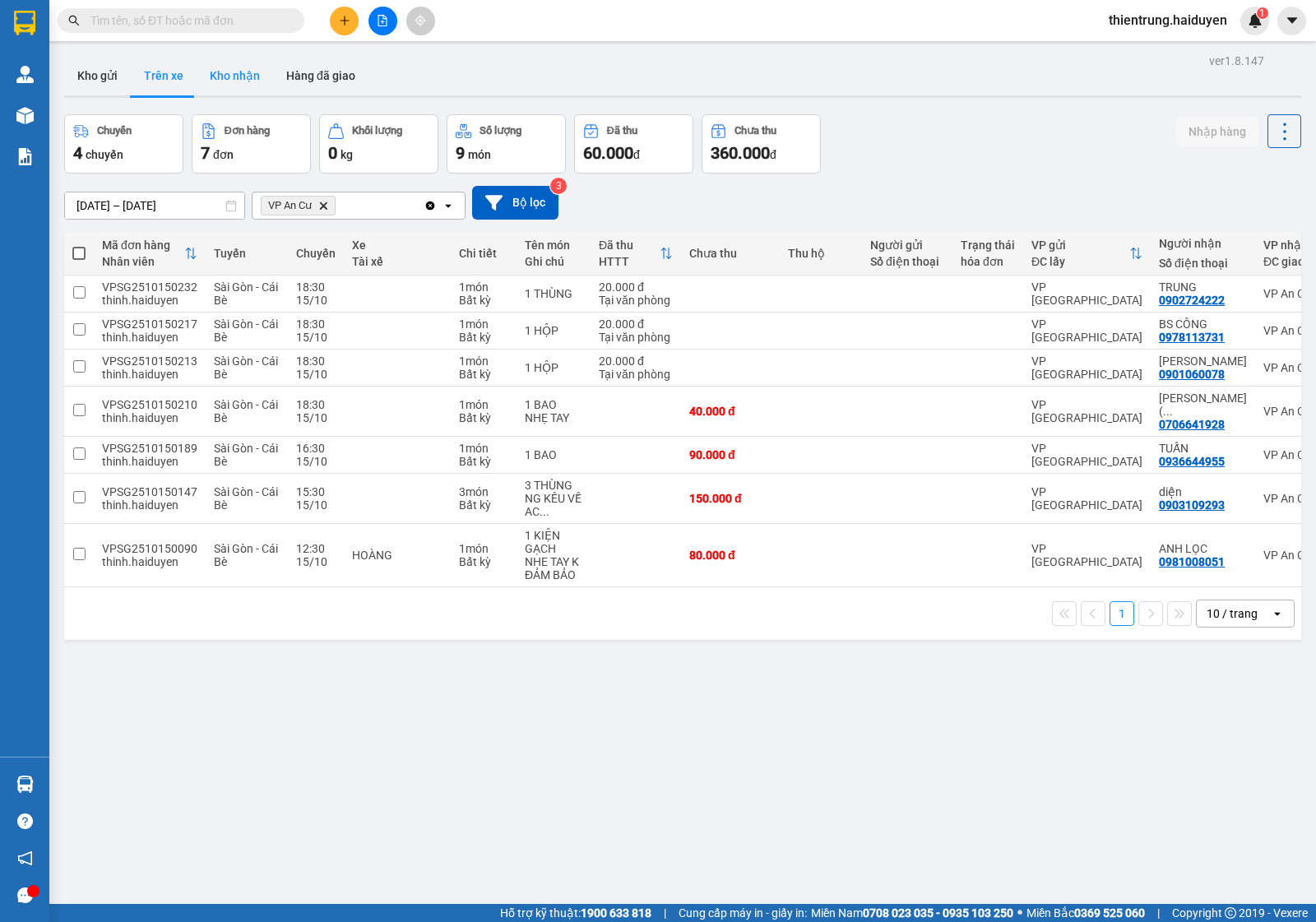
click at [220, 67] on button "Kho nhận" at bounding box center [235, 75] width 77 height 40
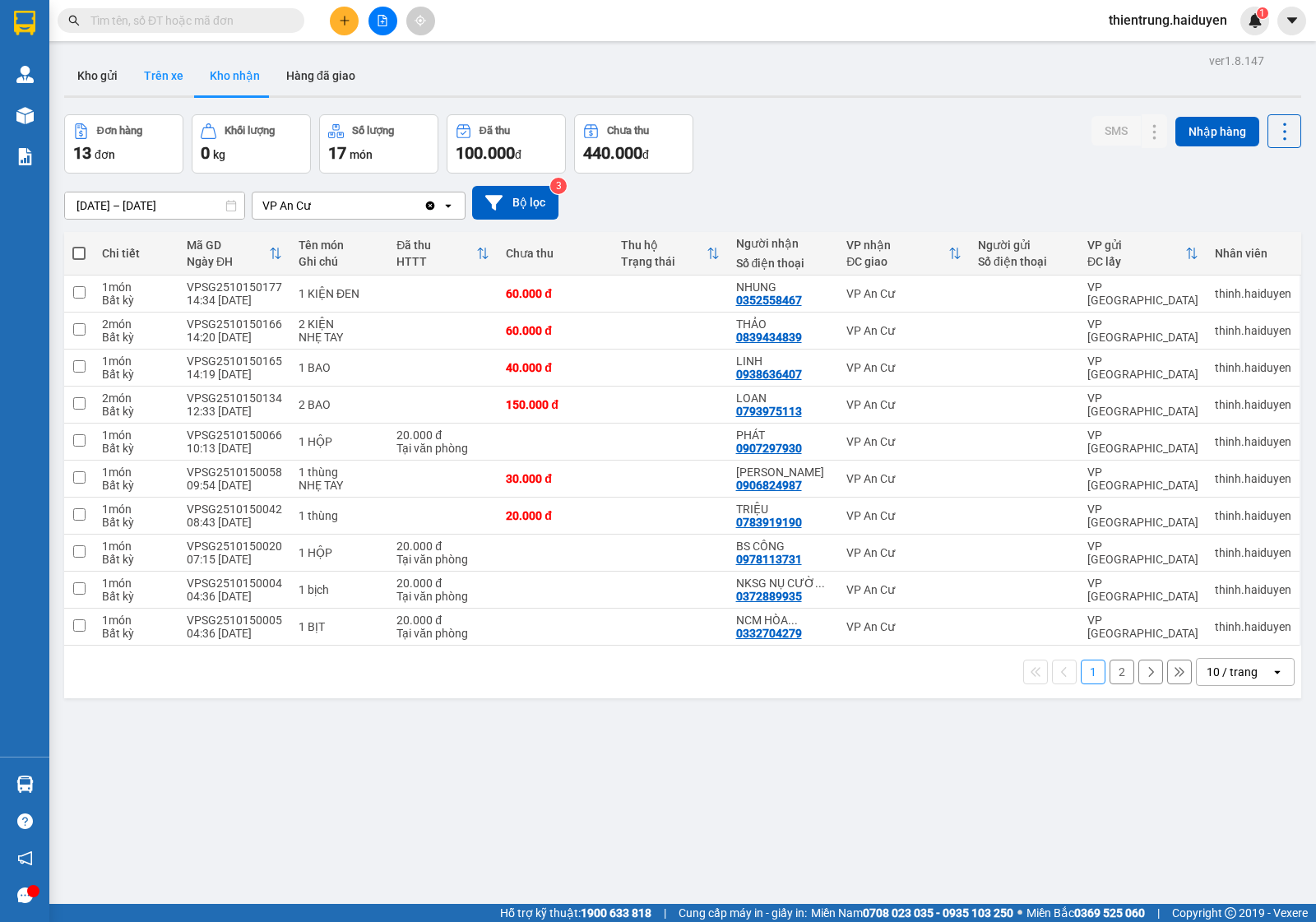
click at [153, 91] on button "Trên xe" at bounding box center [164, 75] width 66 height 40
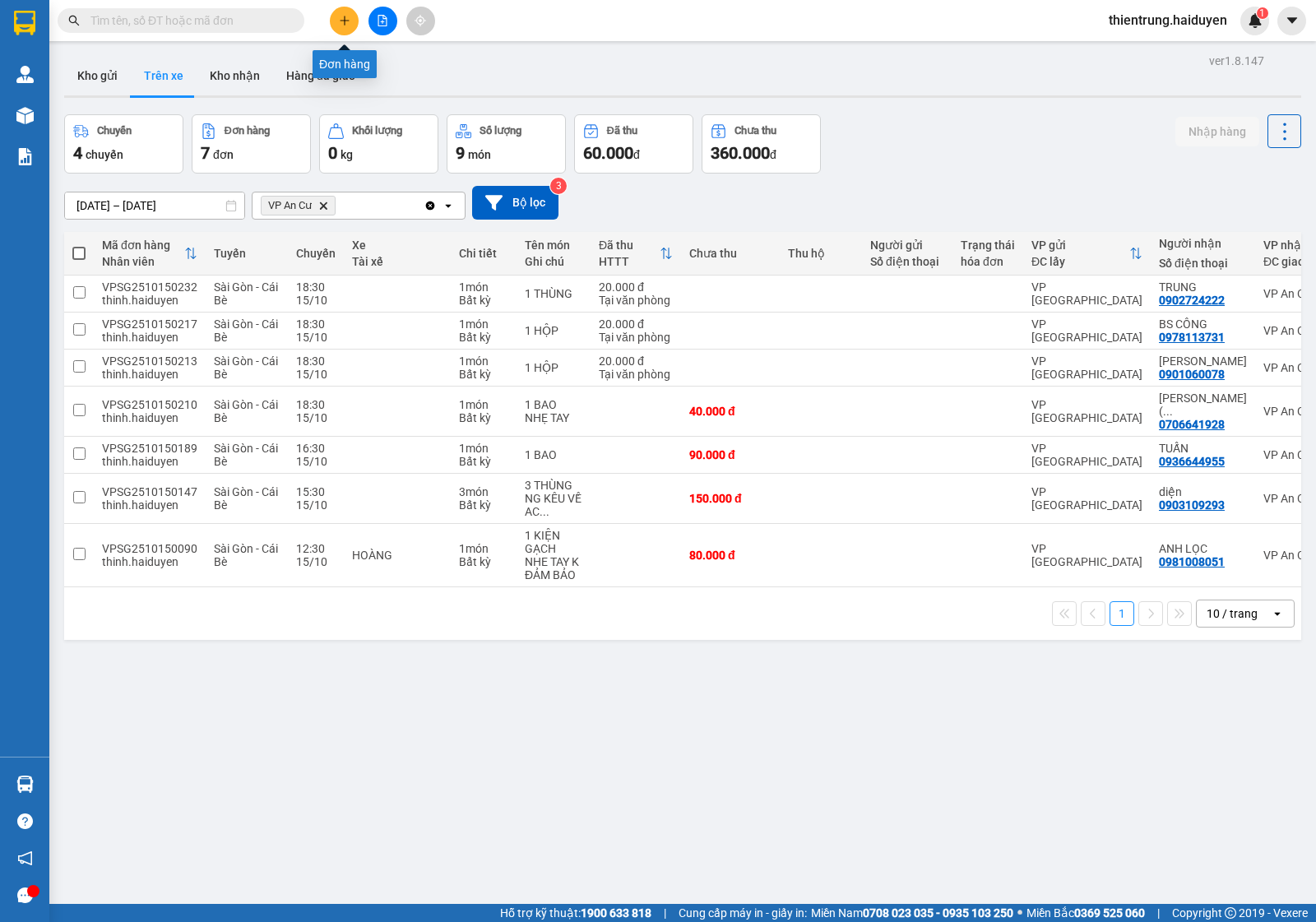
click at [343, 22] on icon "plus" at bounding box center [345, 21] width 12 height 12
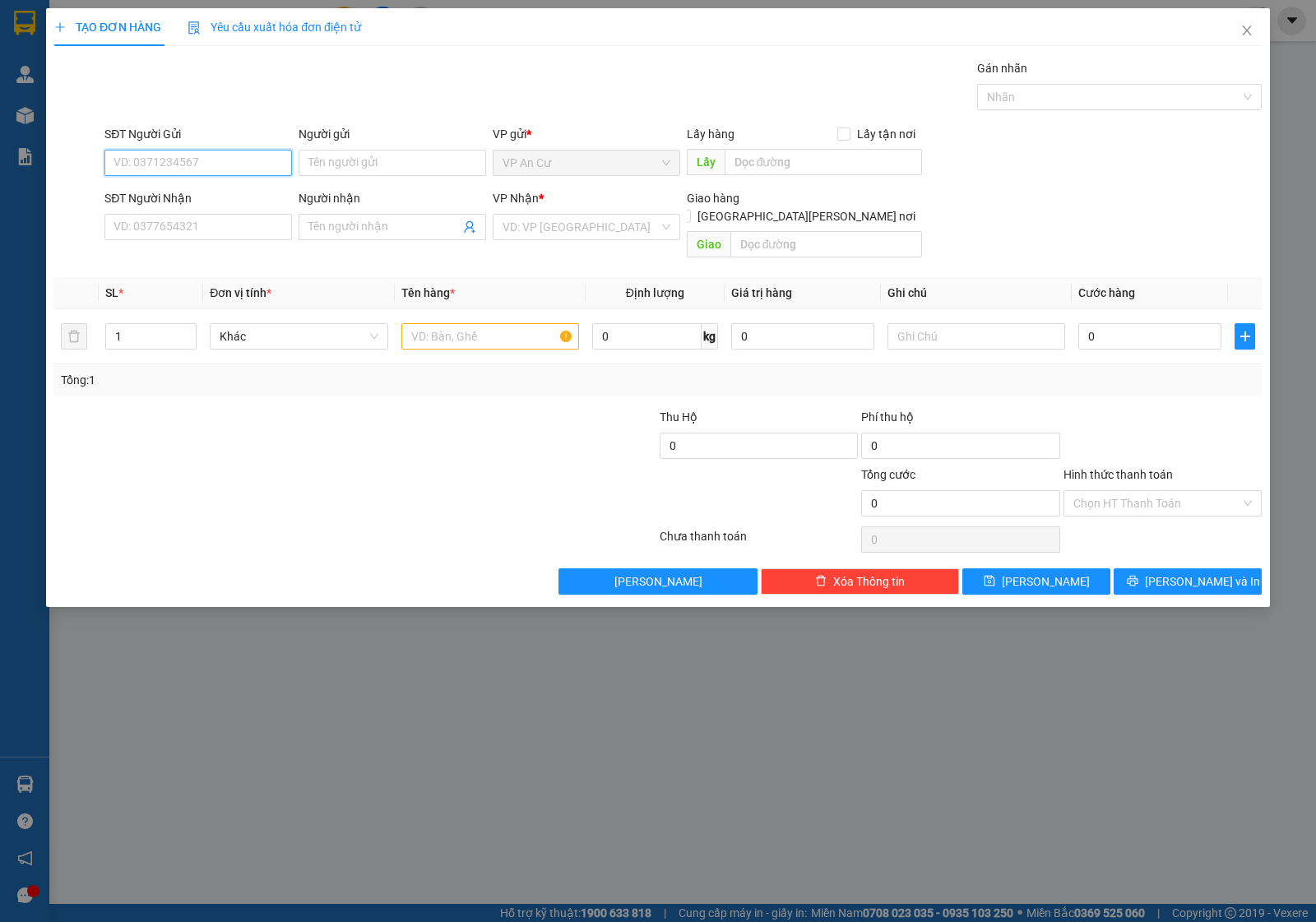
click at [167, 156] on input "SĐT Người Gửi" at bounding box center [198, 162] width 188 height 26
click at [177, 196] on div "0372889935 - NKSG NỤ CƯỜI MỚI CN" at bounding box center [215, 196] width 201 height 18
type input "0372889935"
type input "NKSG NỤ CƯỜI MỚI CN"
type input "0937040848"
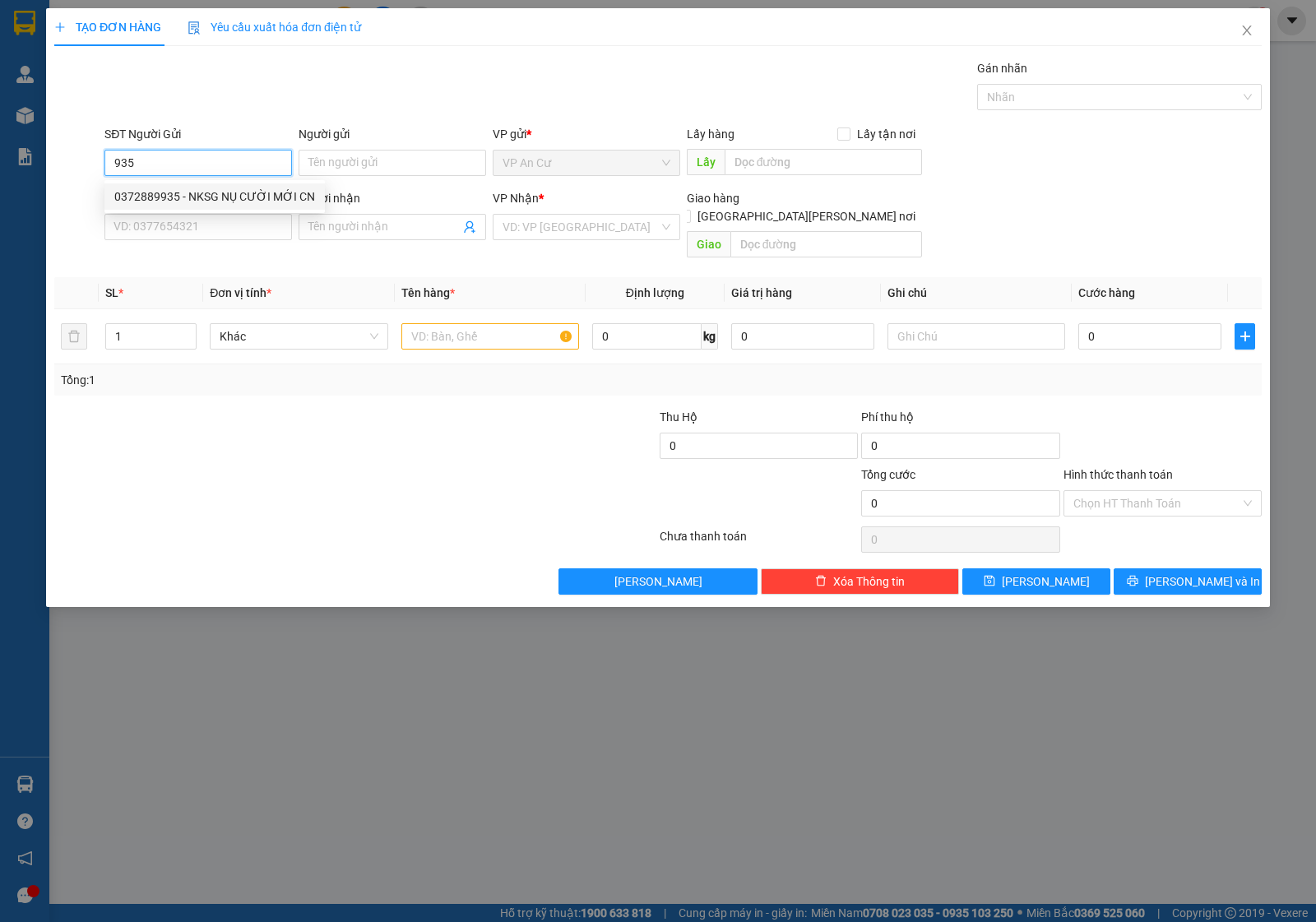
type input "LABO [GEOGRAPHIC_DATA]"
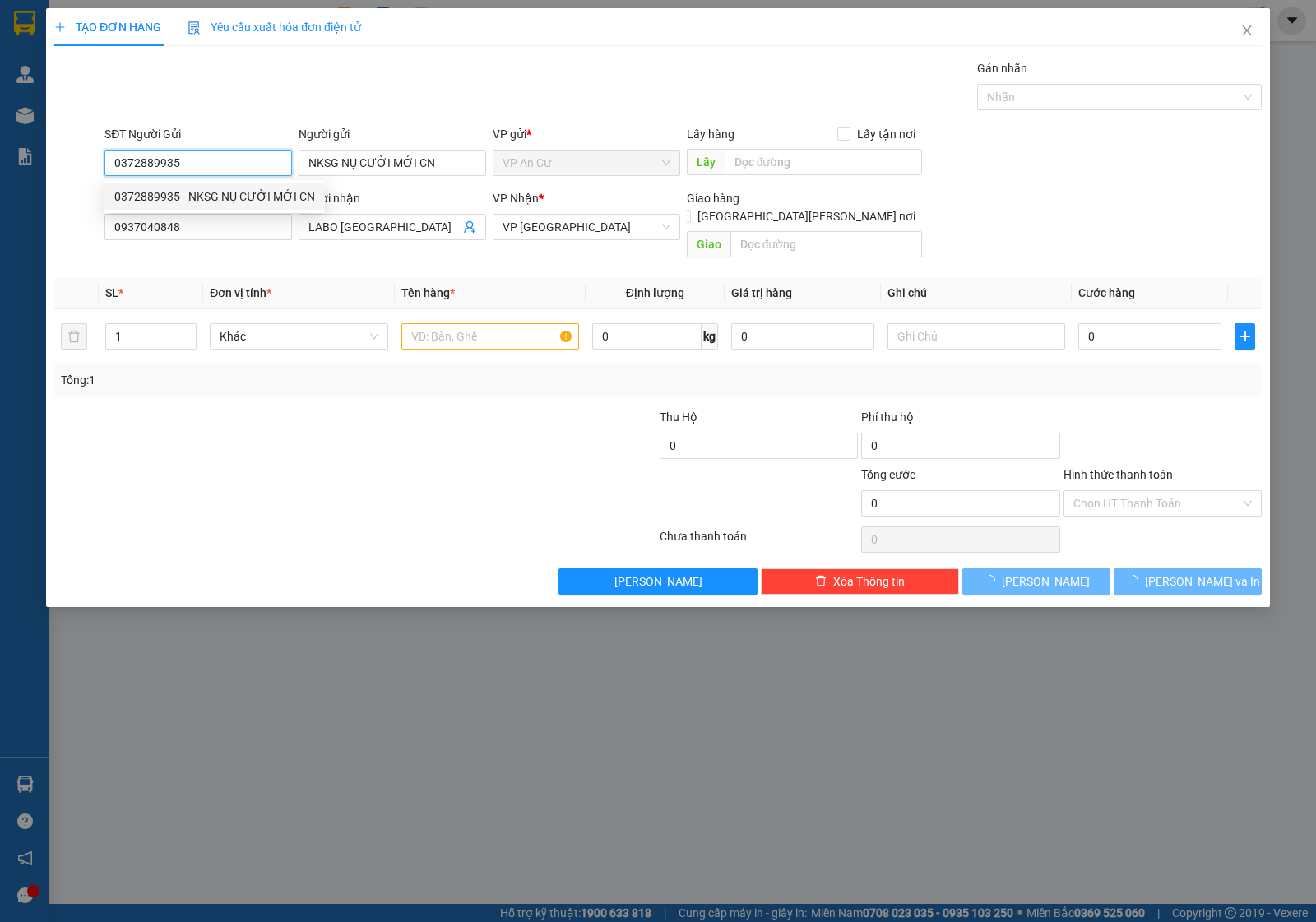
type input "20.000"
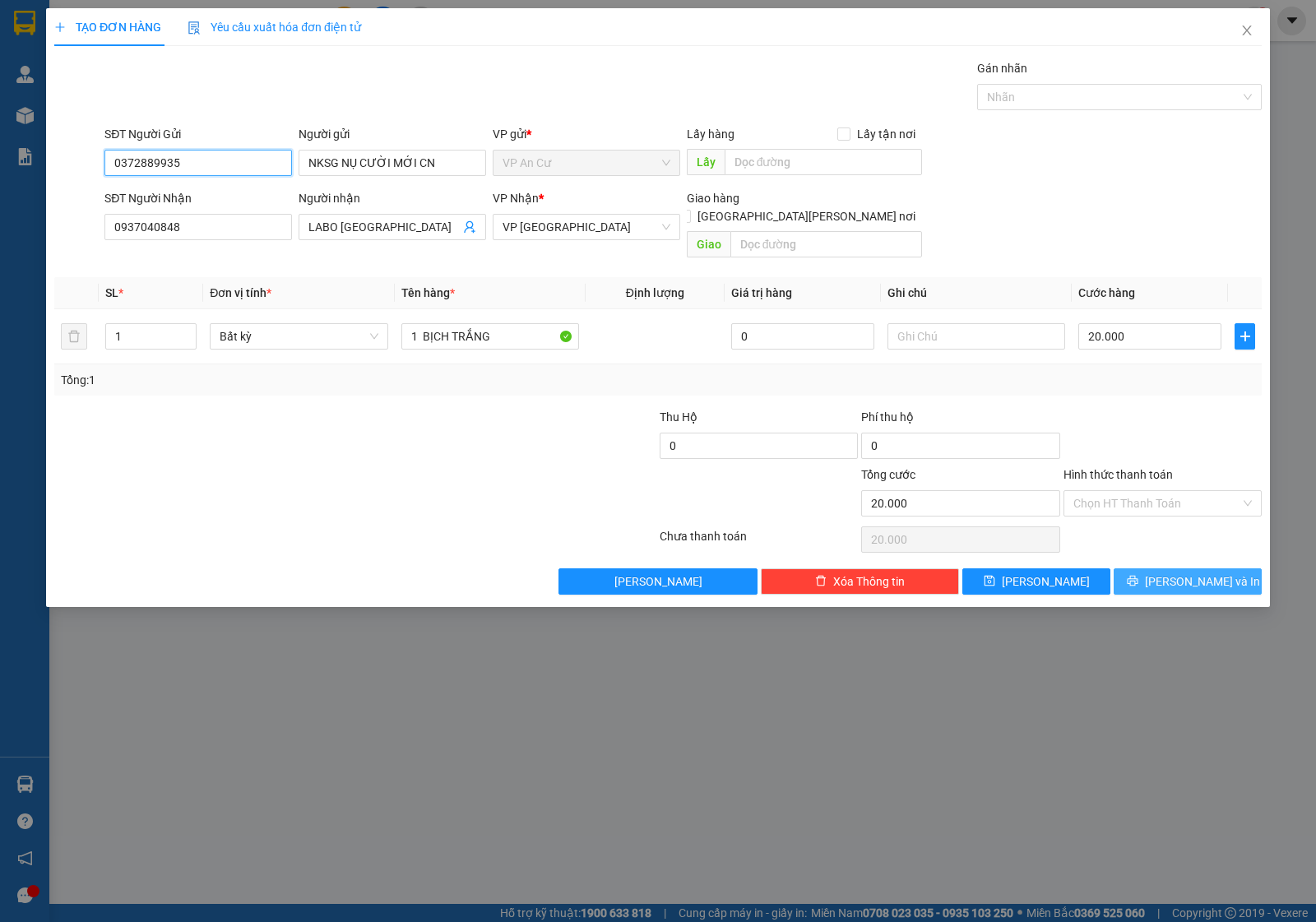
type input "0372889935"
click at [1177, 574] on button "[PERSON_NAME] và In" at bounding box center [1188, 581] width 148 height 26
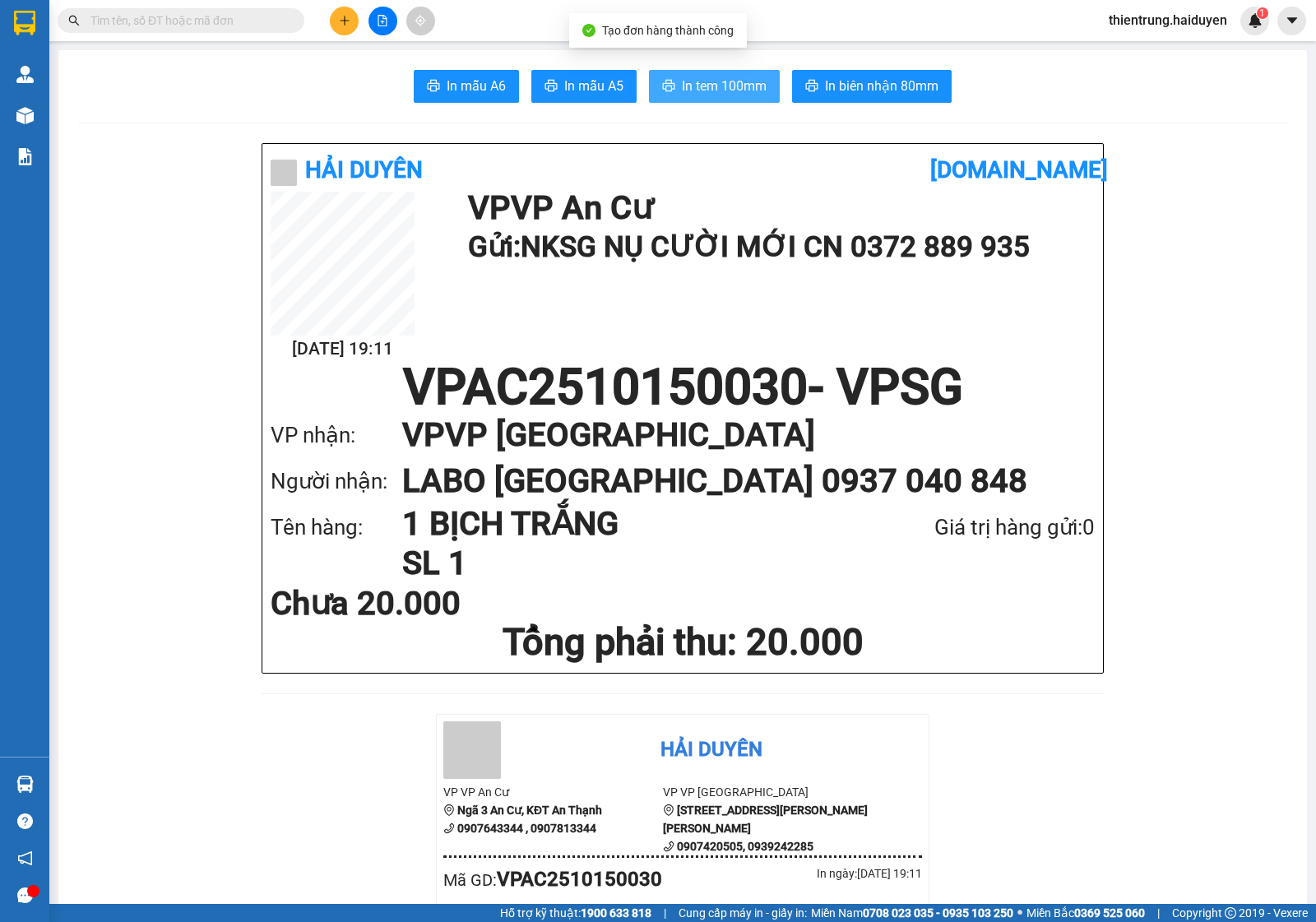
click at [699, 92] on span "In tem 100mm" at bounding box center [724, 86] width 84 height 20
click at [1171, 29] on span "thientrung.haiduyen" at bounding box center [1167, 20] width 144 height 20
click at [1162, 56] on span "Đăng xuất" at bounding box center [1175, 51] width 111 height 18
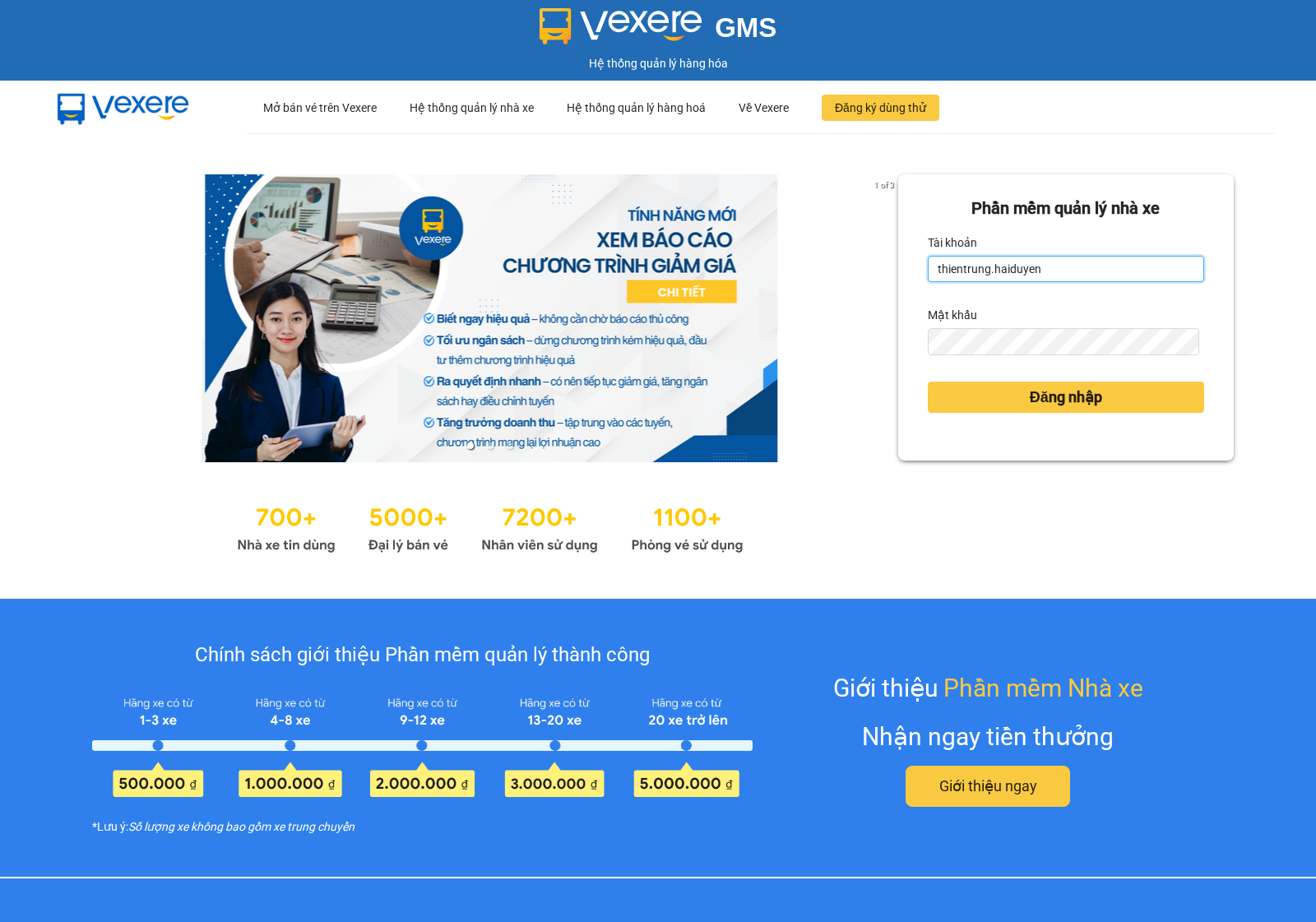
click at [1096, 263] on input "thientrung.haiduyen" at bounding box center [1066, 268] width 276 height 26
type input "trucly.haiduyen"
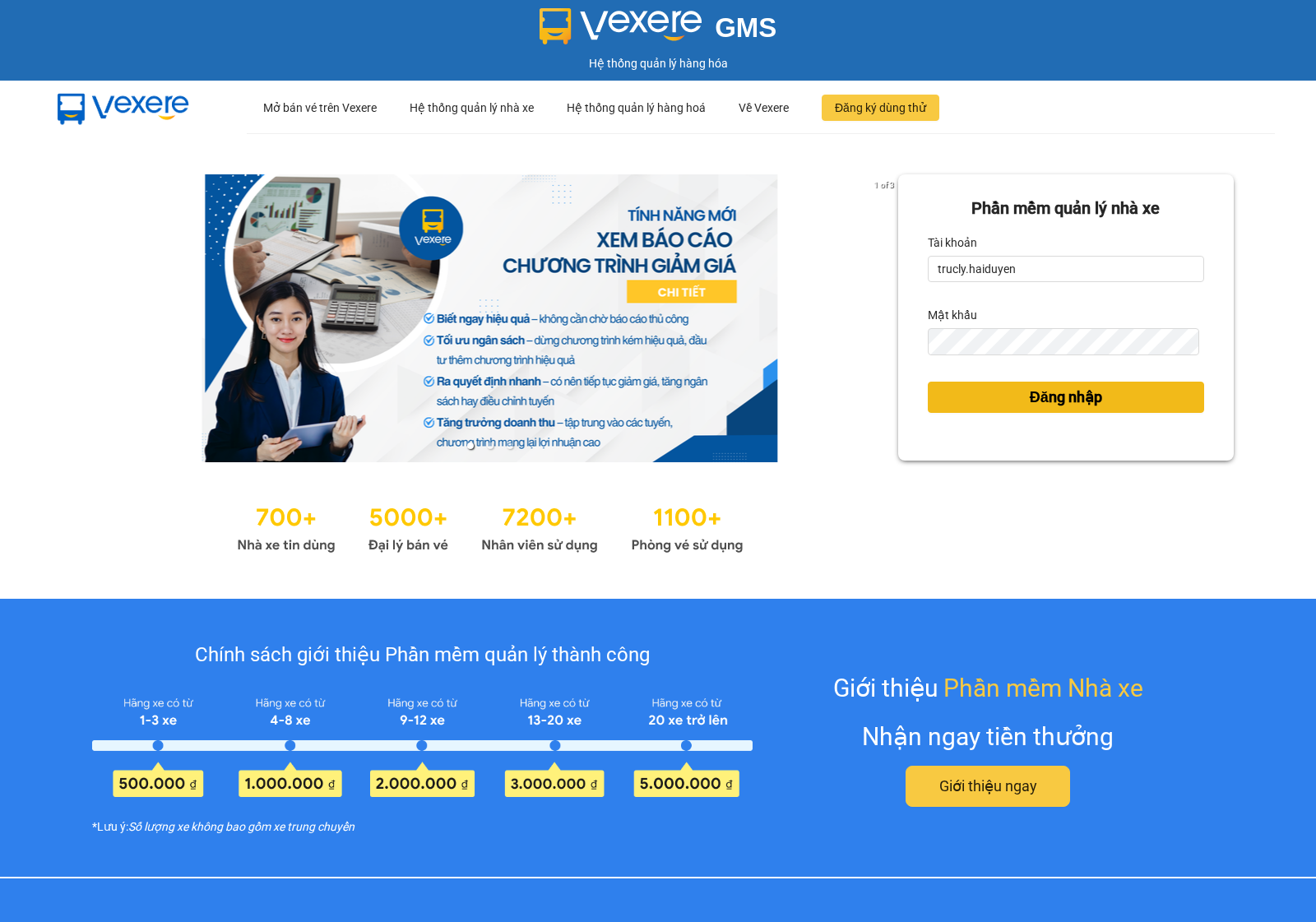
click at [1063, 393] on span "Đăng nhập" at bounding box center [1066, 397] width 73 height 23
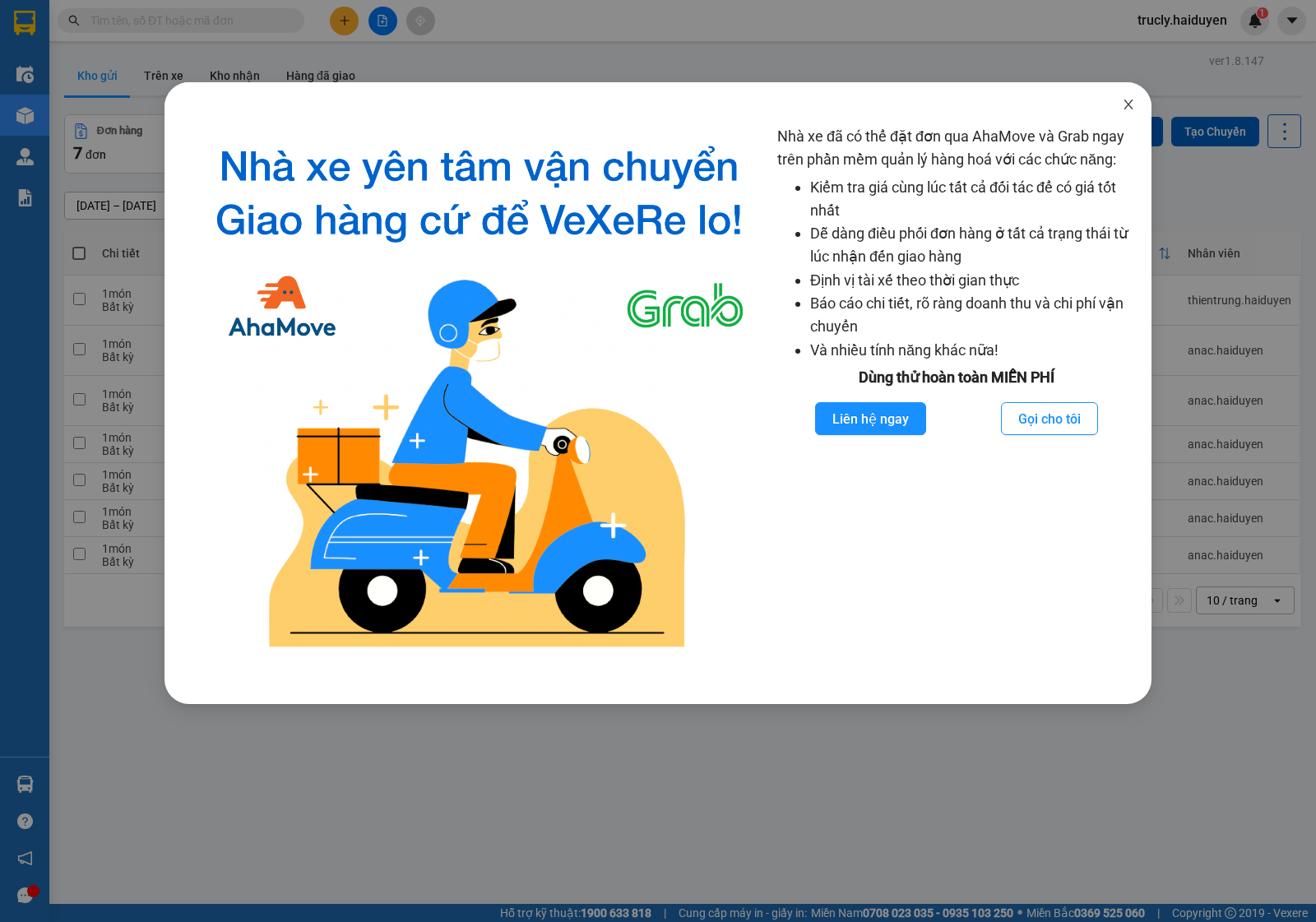
click at [1136, 108] on span "Close" at bounding box center [1128, 105] width 46 height 46
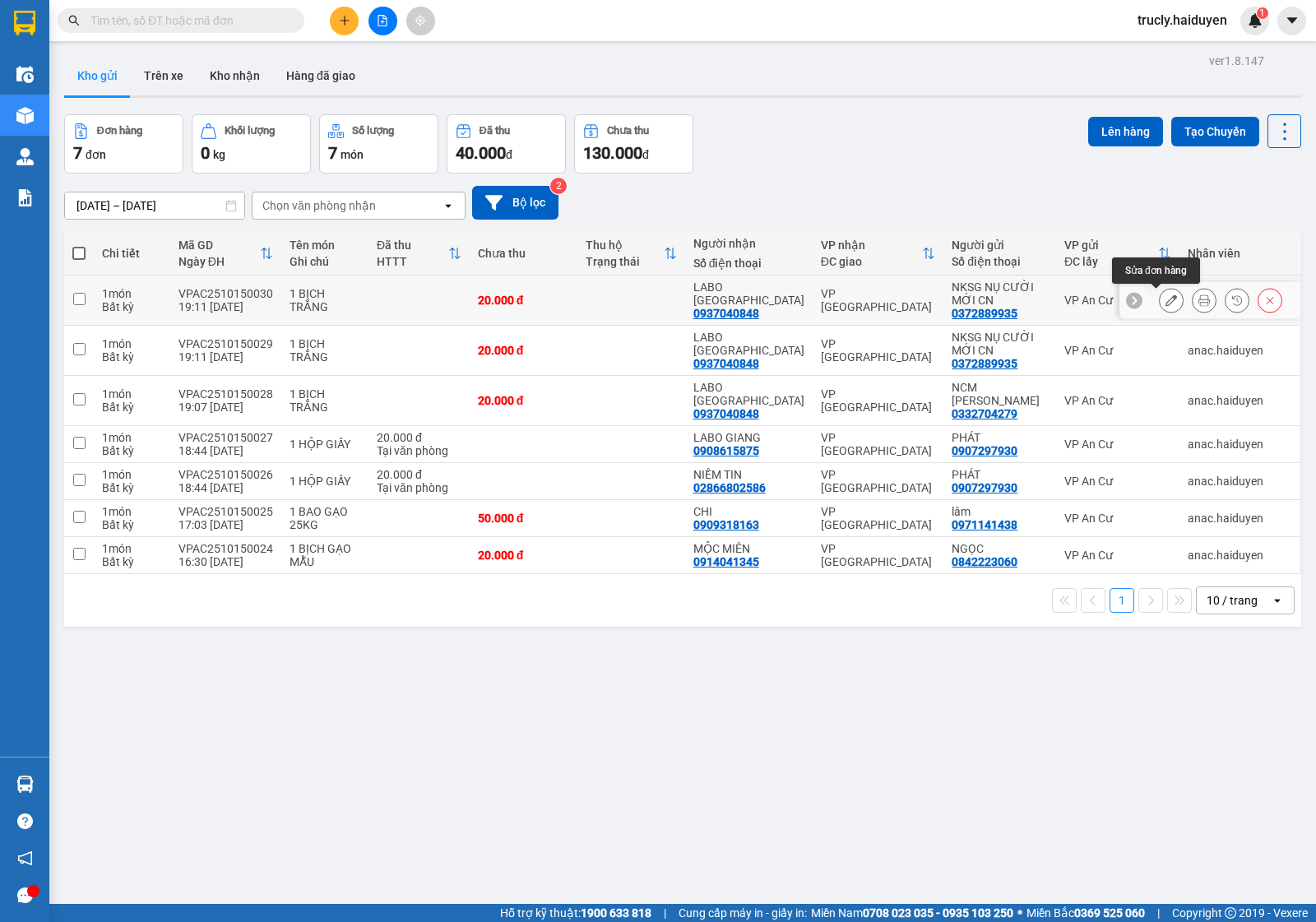
click at [1166, 304] on icon at bounding box center [1172, 301] width 12 height 12
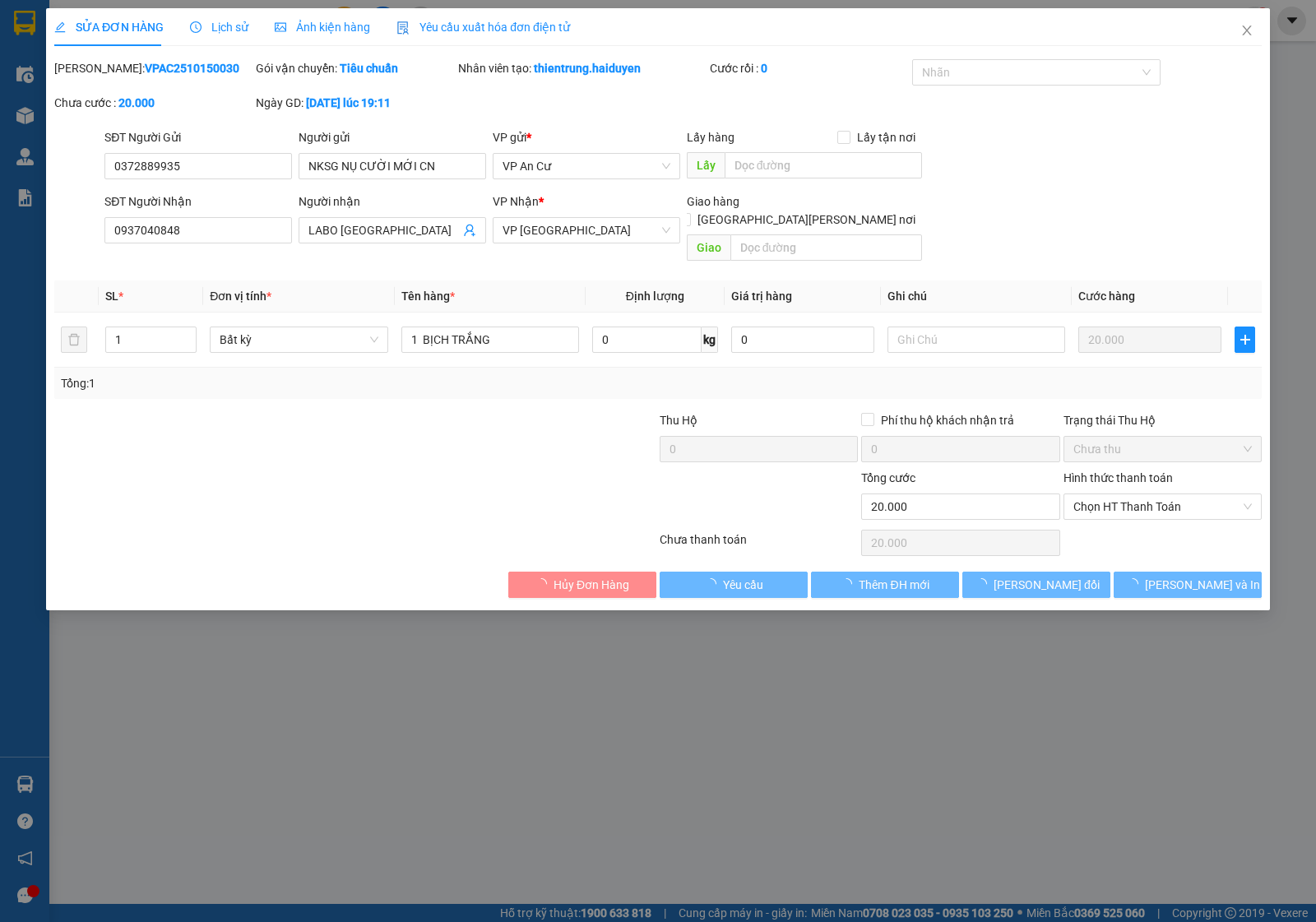
type input "0372889935"
type input "NKSG NỤ CƯỜI MỚI CN"
type input "0937040848"
type input "LABO [GEOGRAPHIC_DATA]"
type input "0"
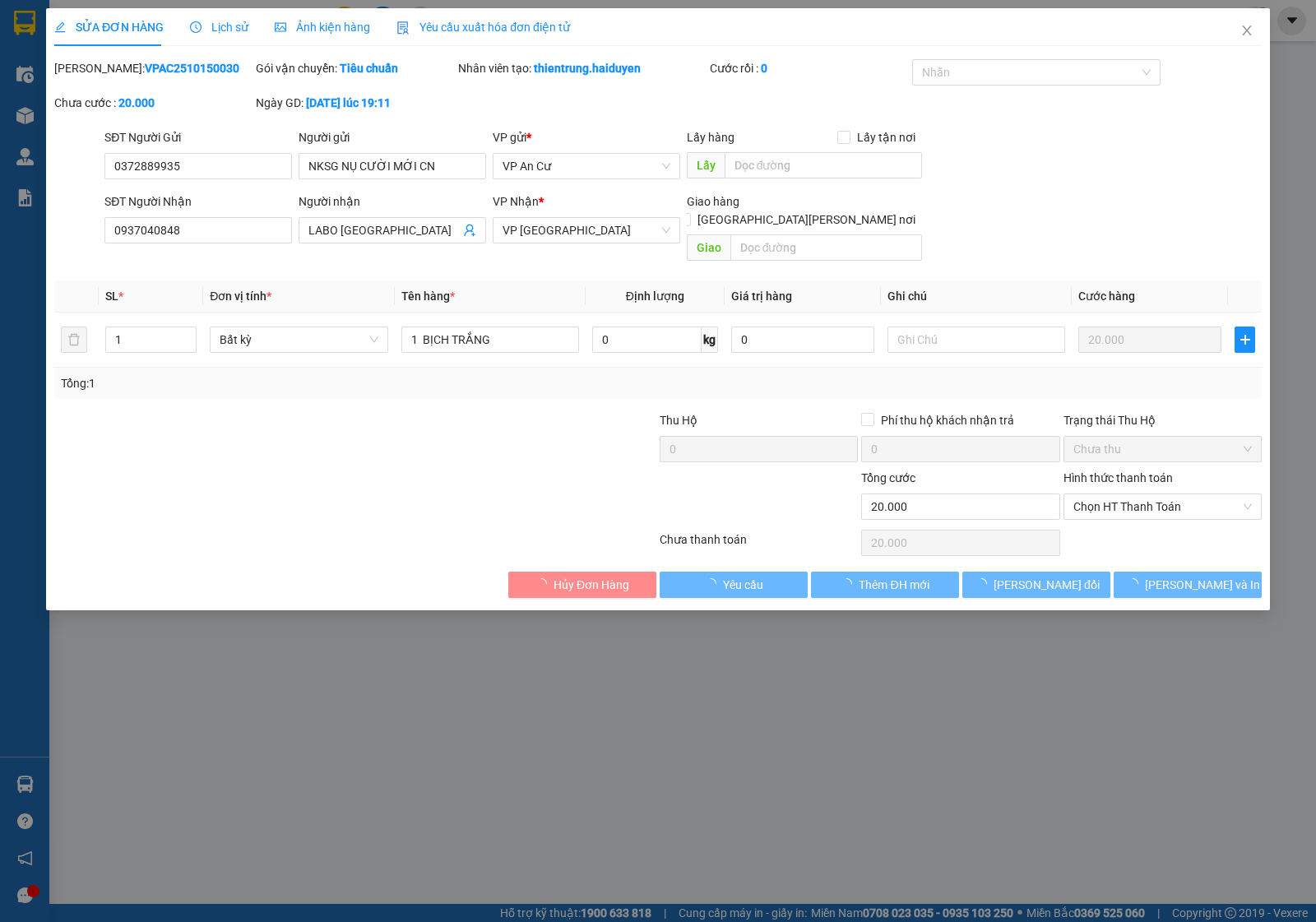
type input "20.000"
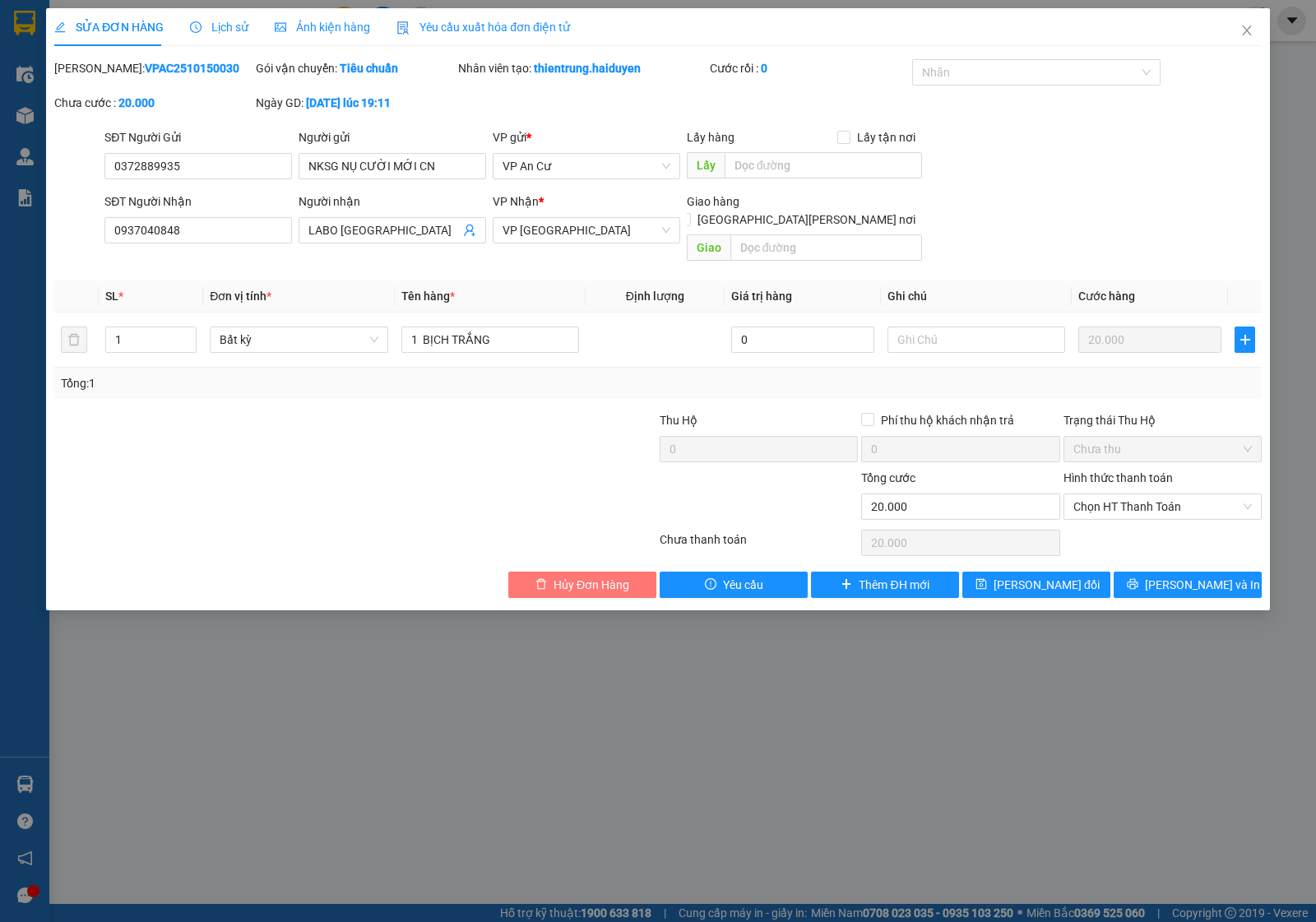
click at [573, 576] on span "Hủy Đơn Hàng" at bounding box center [591, 584] width 76 height 18
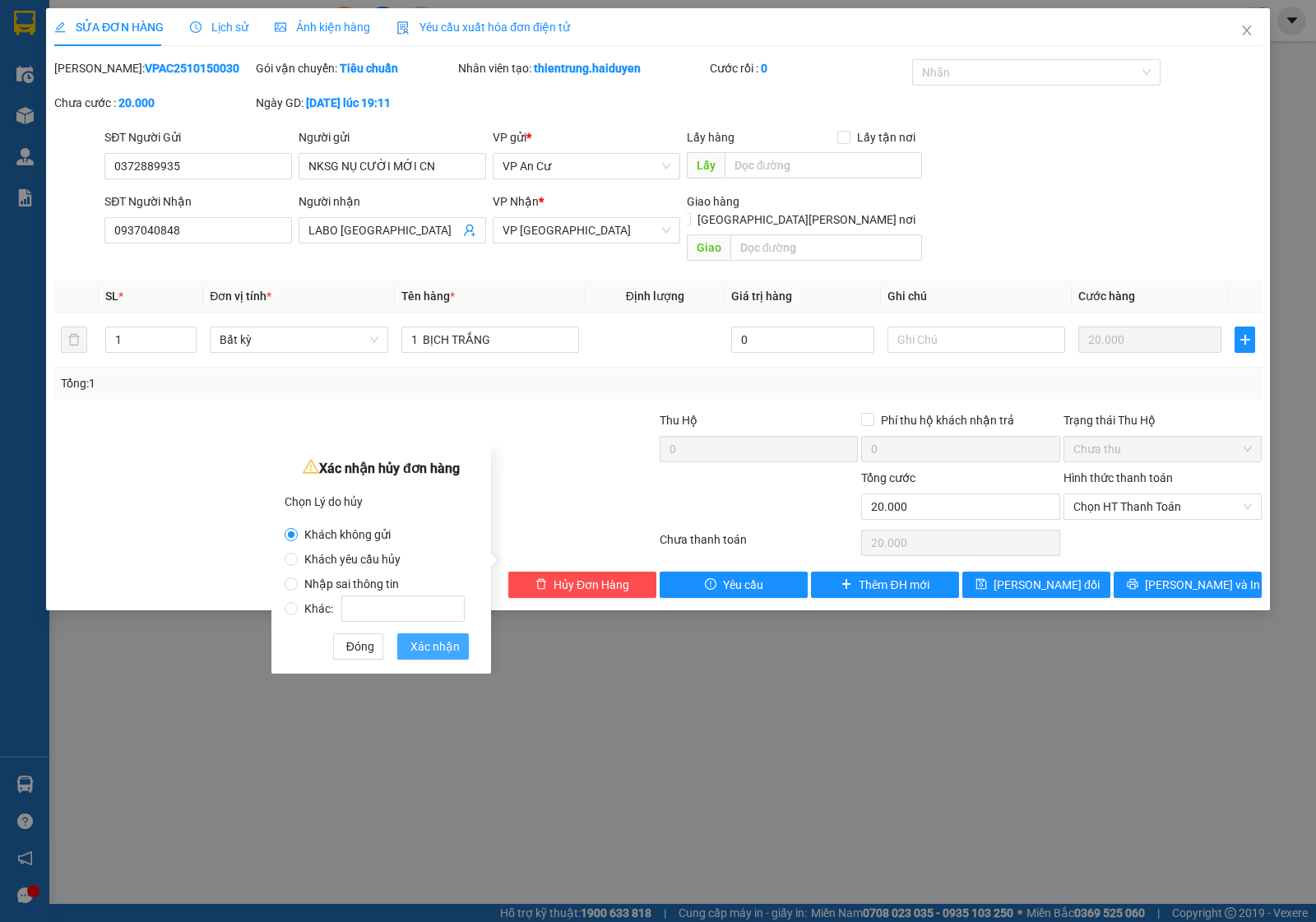
click at [453, 647] on span "Xác nhận" at bounding box center [435, 646] width 49 height 18
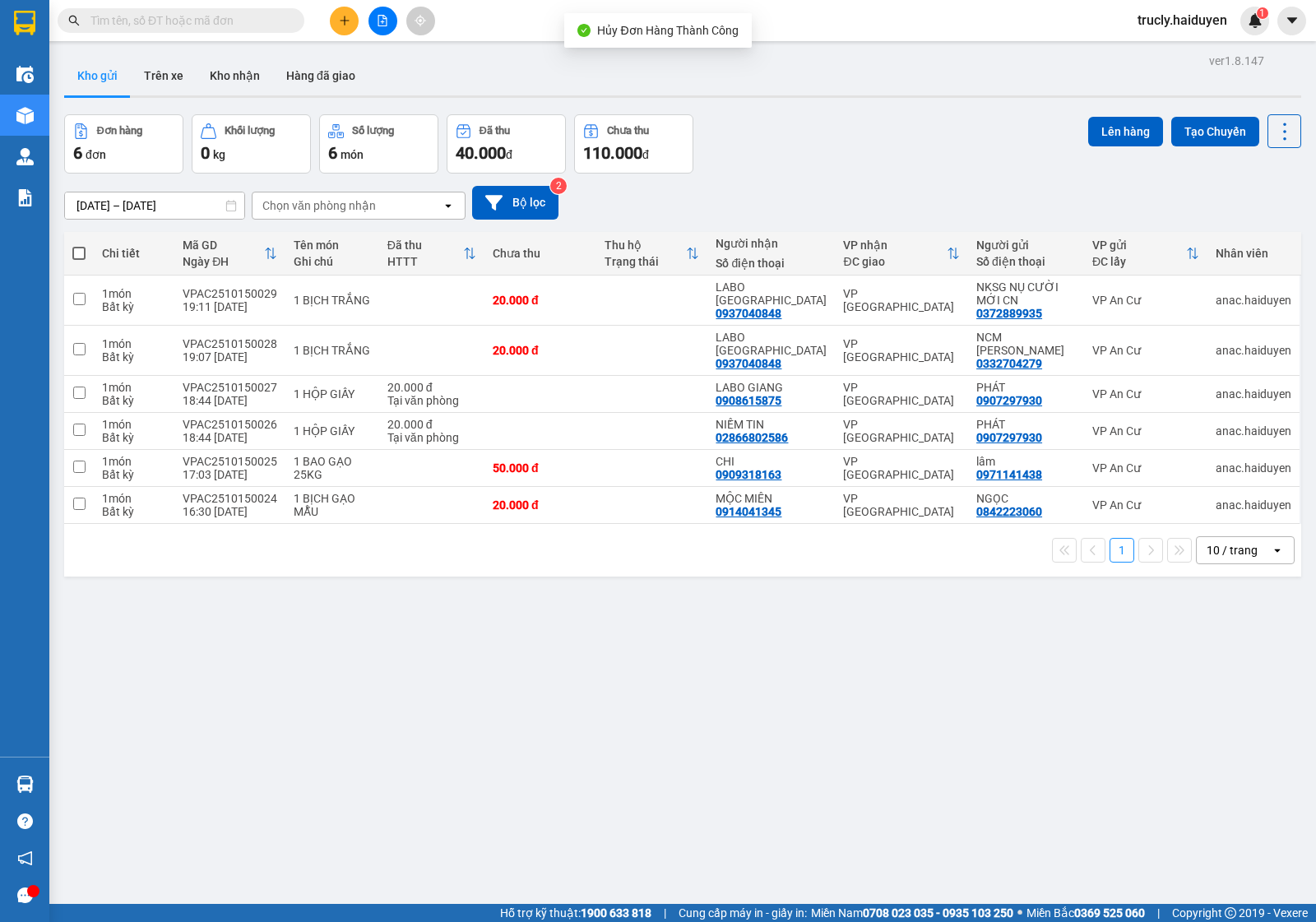
click at [916, 762] on div "ver 1.8.147 Kho gửi Trên xe [PERSON_NAME] Hàng đã [PERSON_NAME] hàng 6 đơn [PER…" at bounding box center [682, 510] width 1250 height 922
click at [173, 66] on button "Trên xe" at bounding box center [164, 75] width 66 height 40
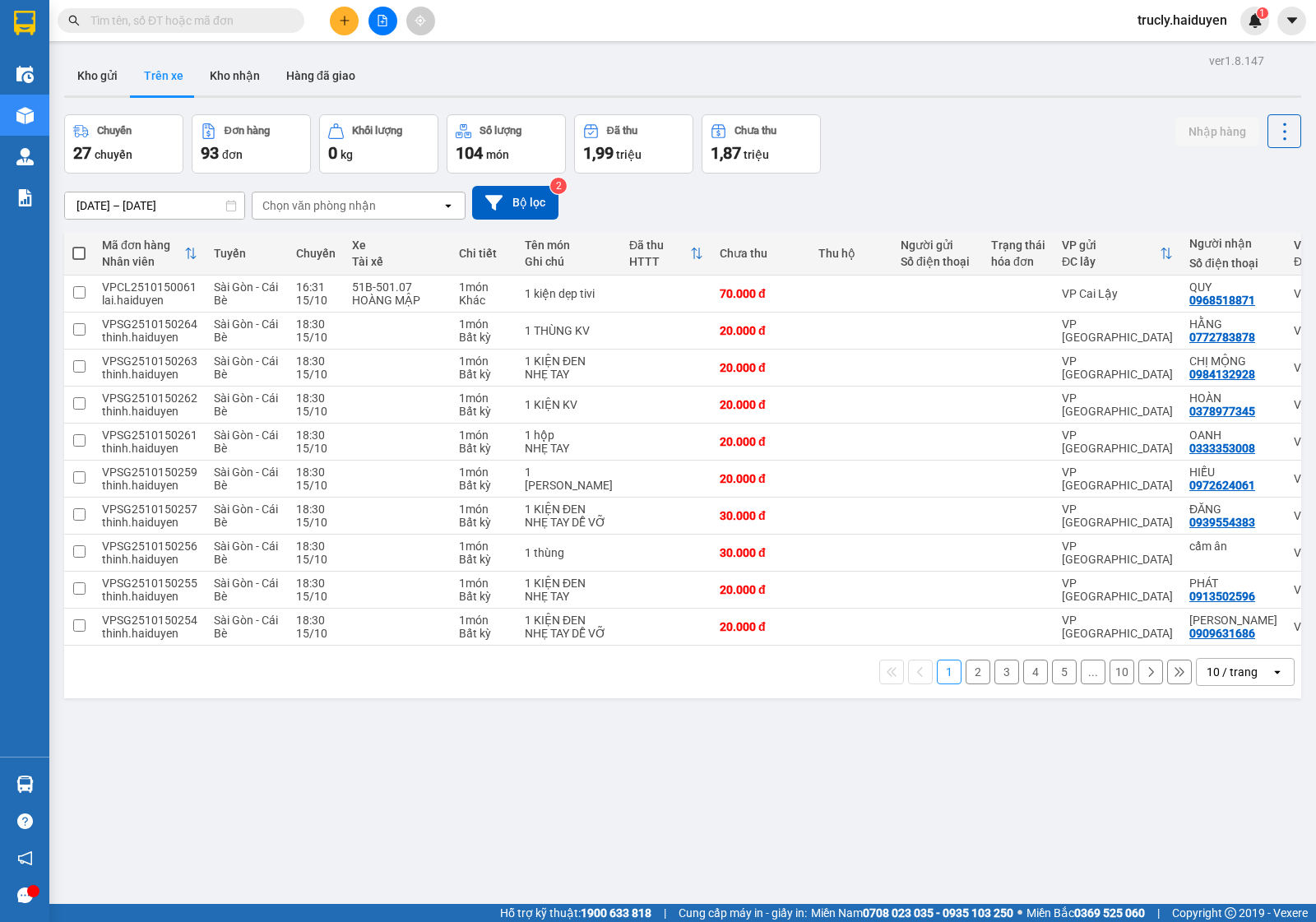
click at [375, 214] on div "Chọn văn phòng nhận" at bounding box center [347, 205] width 189 height 26
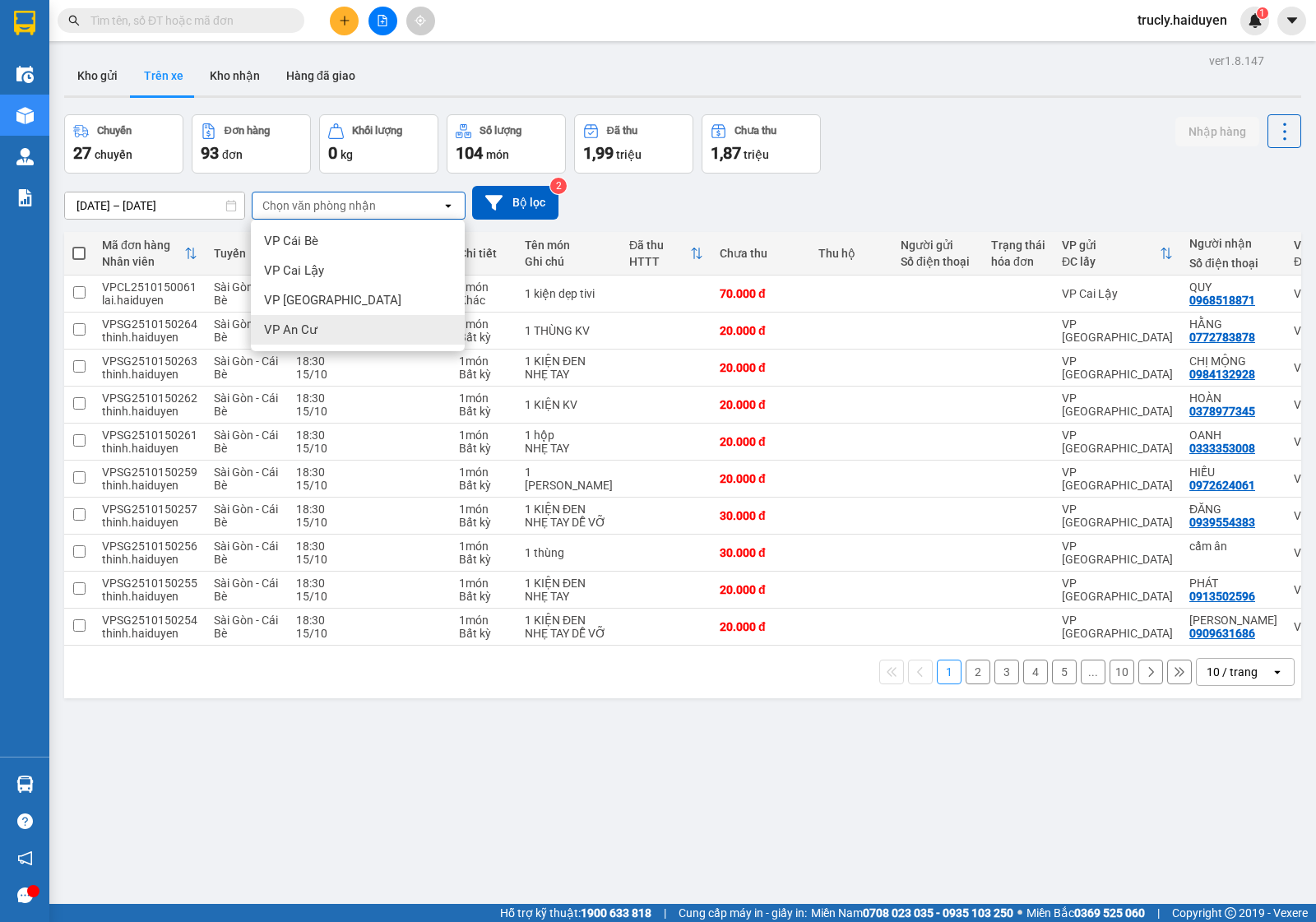
click at [306, 334] on span "VP An Cư" at bounding box center [291, 329] width 53 height 16
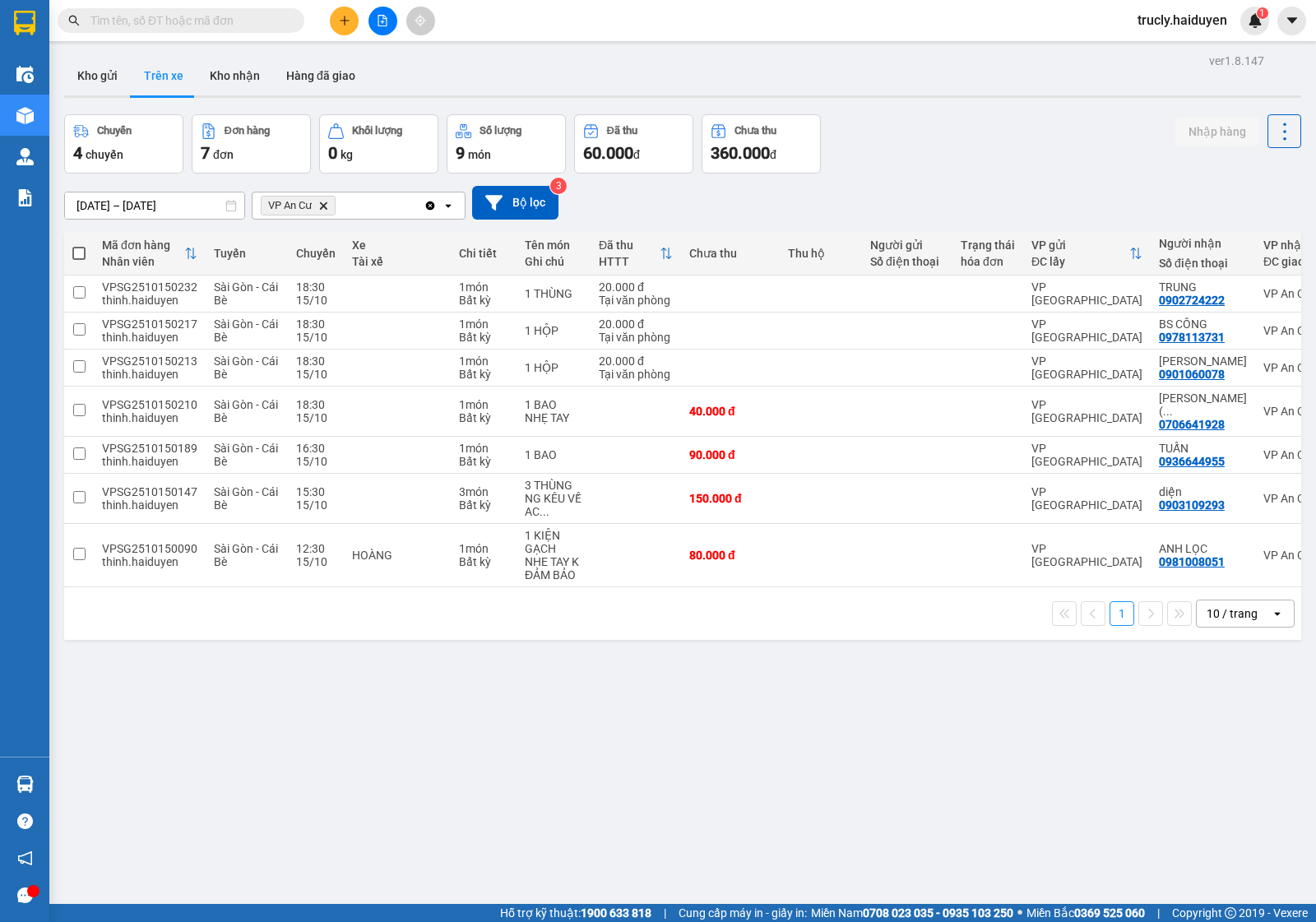
click at [1165, 19] on span "trucly.haiduyen" at bounding box center [1182, 20] width 116 height 20
click at [1172, 49] on span "Đăng xuất" at bounding box center [1190, 51] width 80 height 18
